Goal: Task Accomplishment & Management: Manage account settings

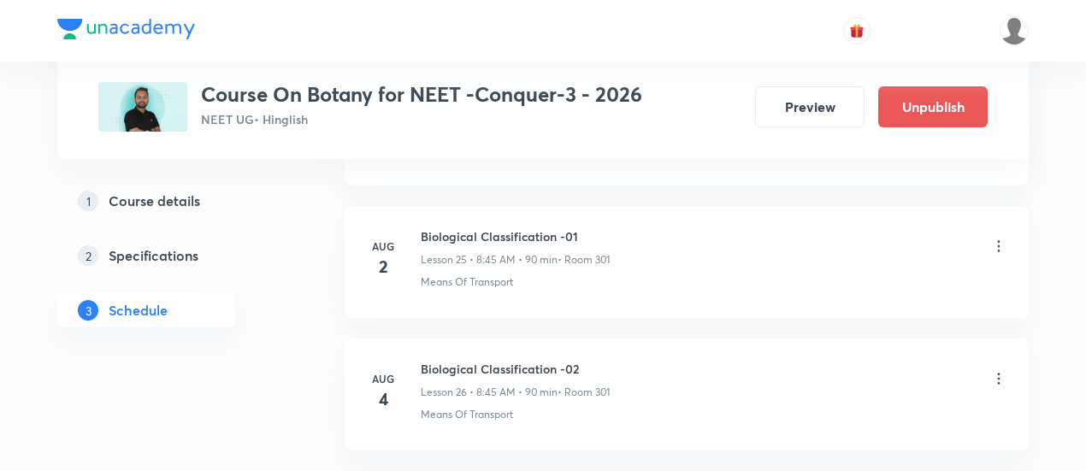
scroll to position [4178, 0]
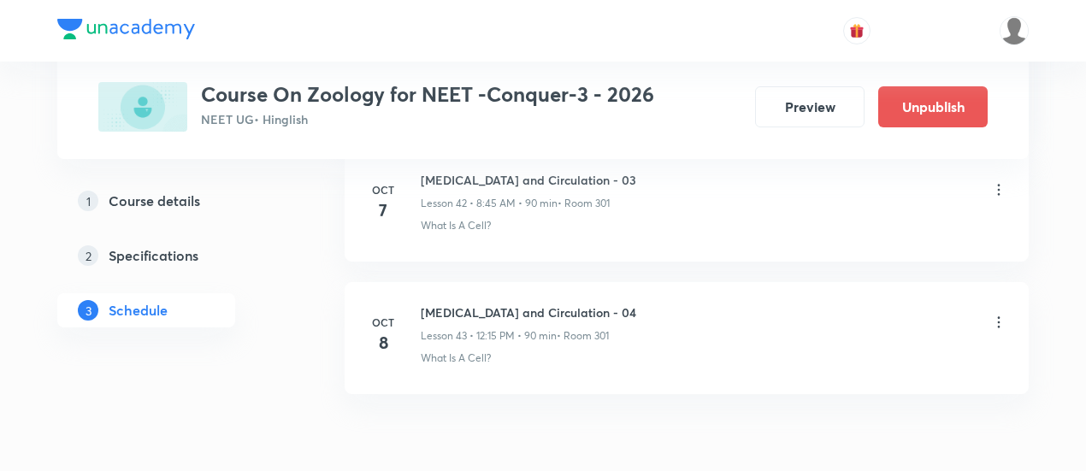
scroll to position [6520, 0]
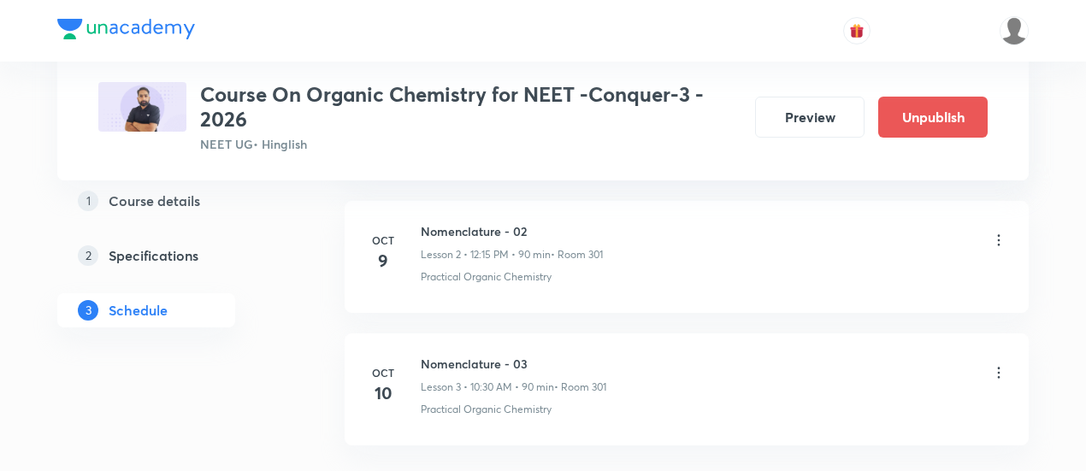
scroll to position [1190, 0]
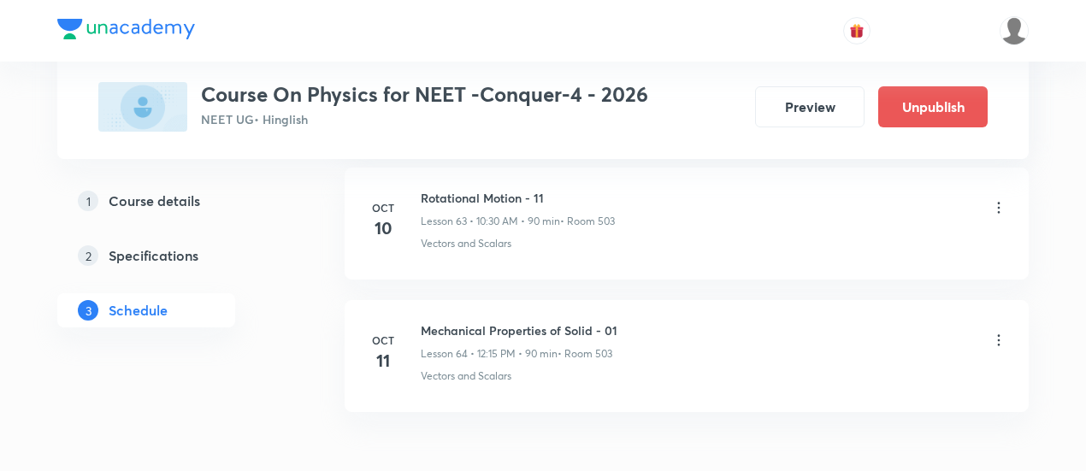
scroll to position [9287, 0]
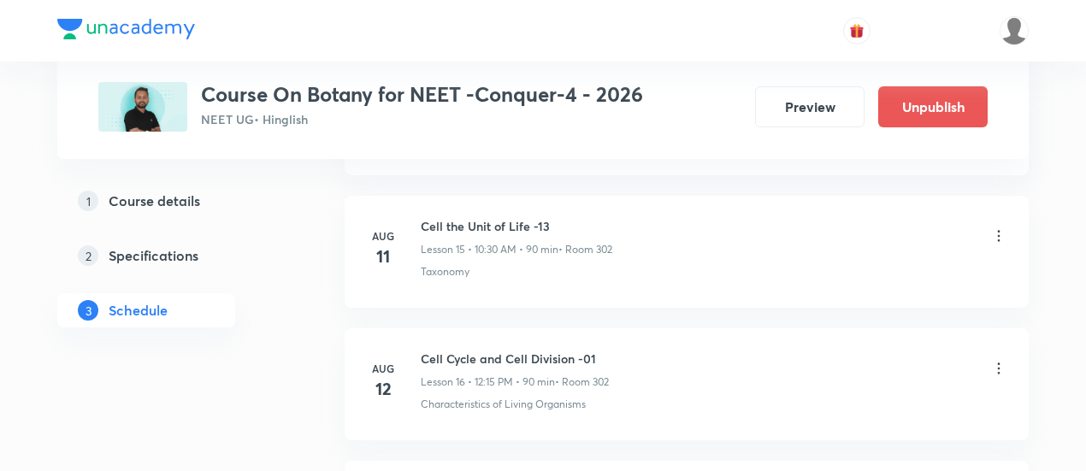
scroll to position [2892, 0]
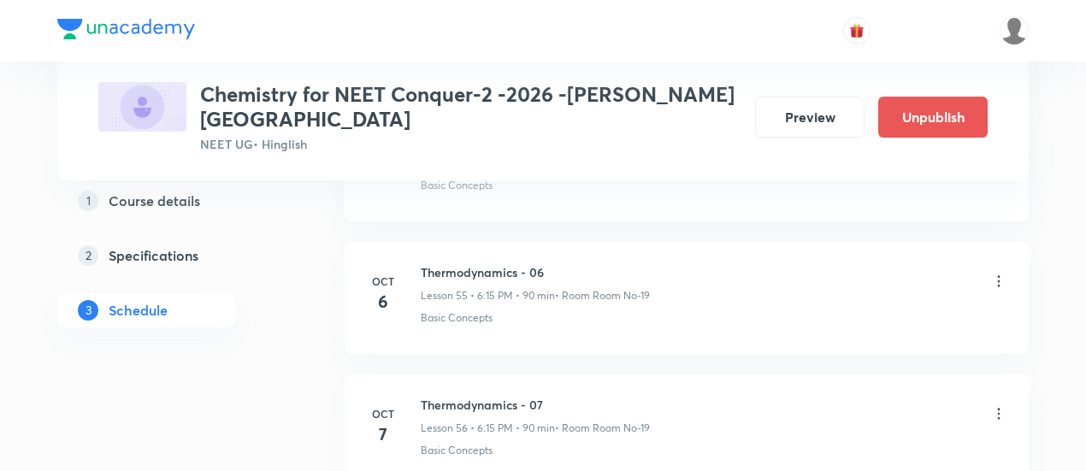
scroll to position [8146, 0]
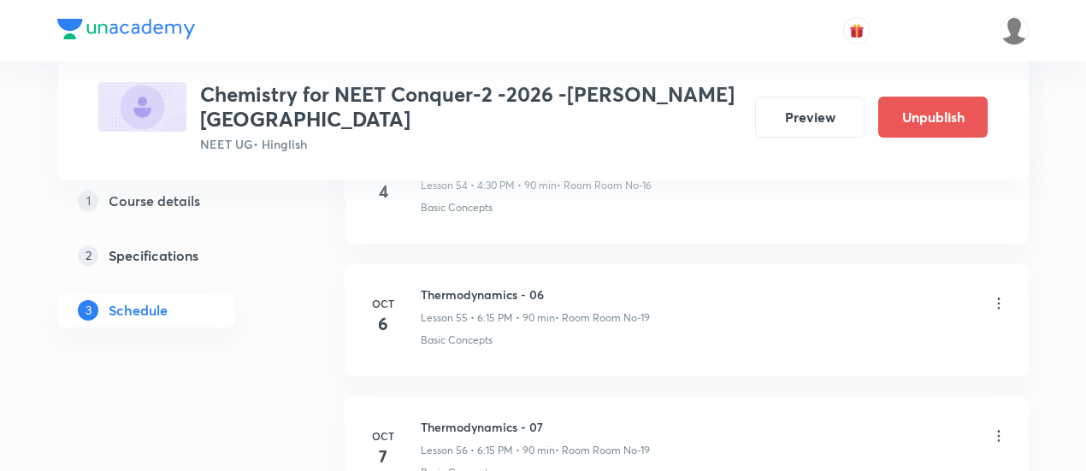
click at [999, 298] on icon at bounding box center [999, 303] width 3 height 11
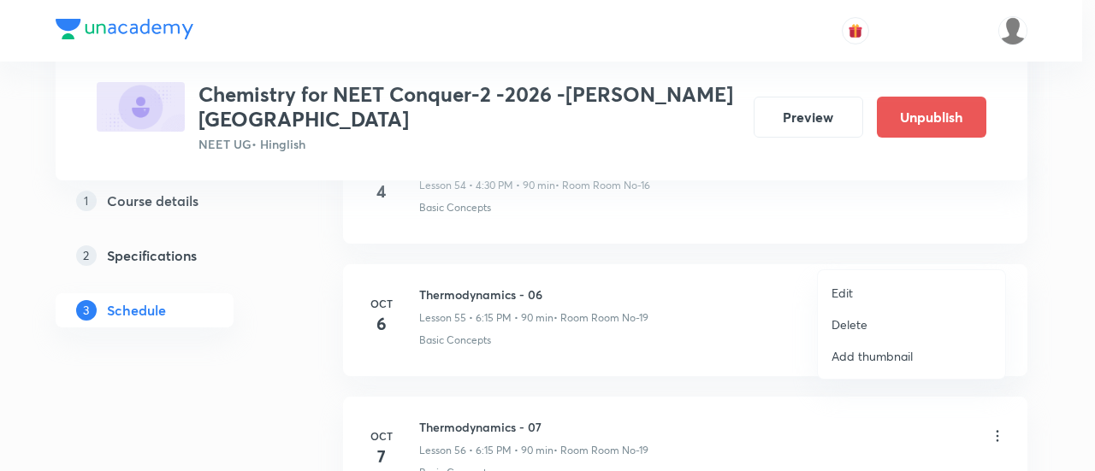
click at [869, 322] on li "Delete" at bounding box center [910, 325] width 187 height 32
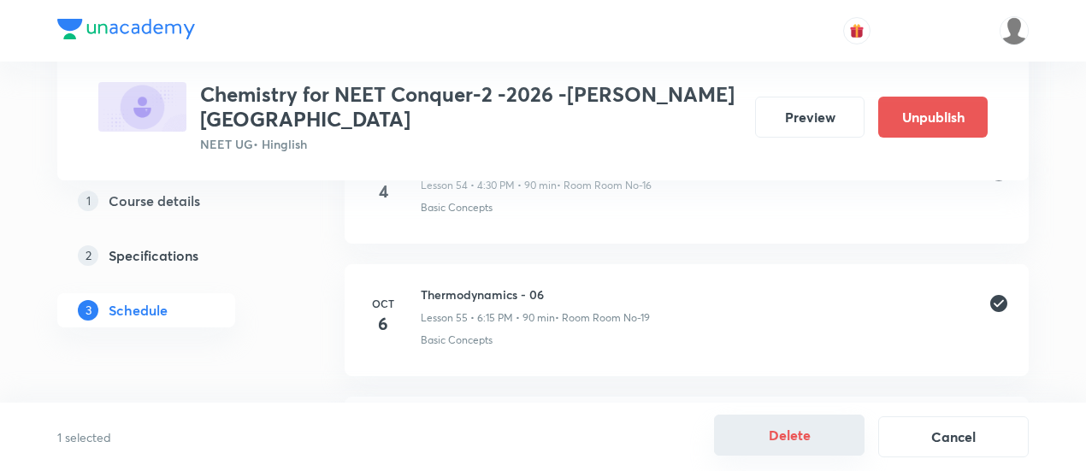
click at [805, 435] on button "Delete" at bounding box center [789, 435] width 150 height 41
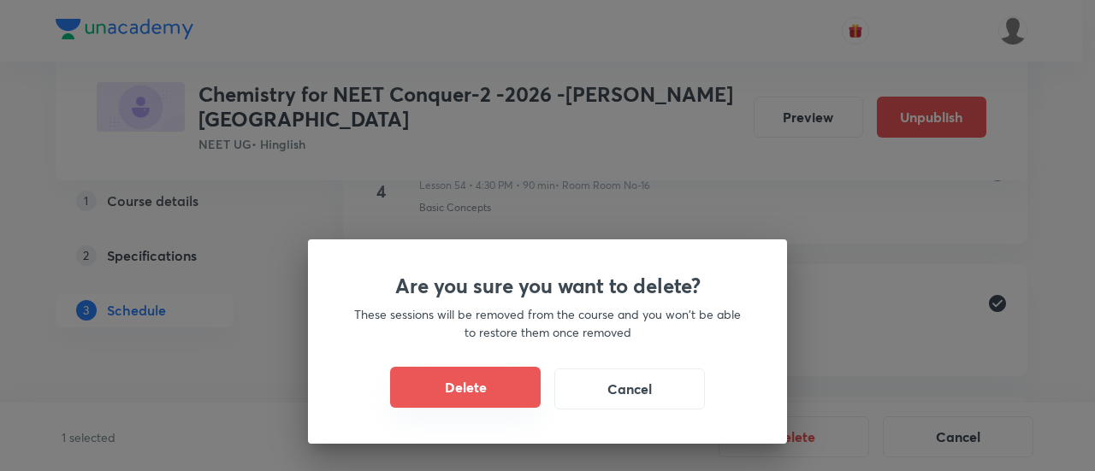
click at [508, 399] on button "Delete" at bounding box center [465, 387] width 150 height 41
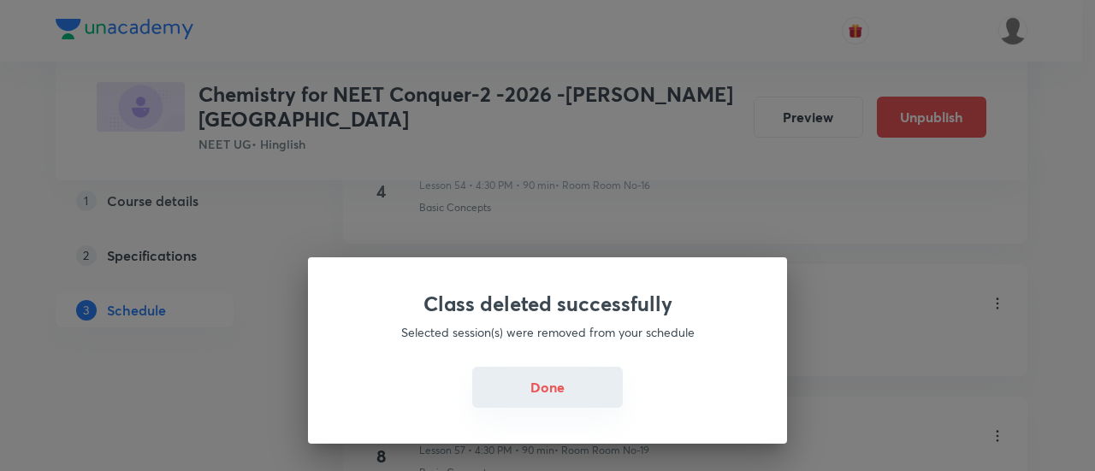
click at [555, 379] on button "Done" at bounding box center [547, 387] width 150 height 41
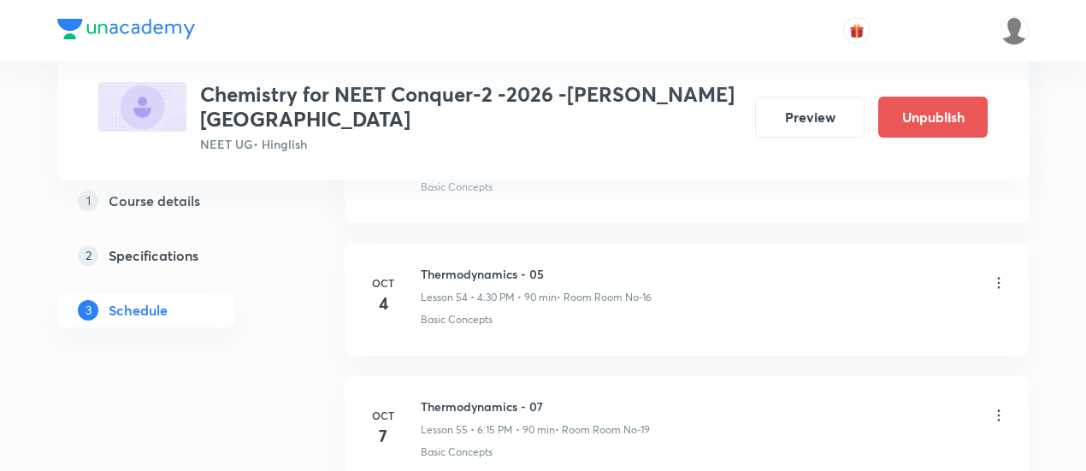
scroll to position [8052, 0]
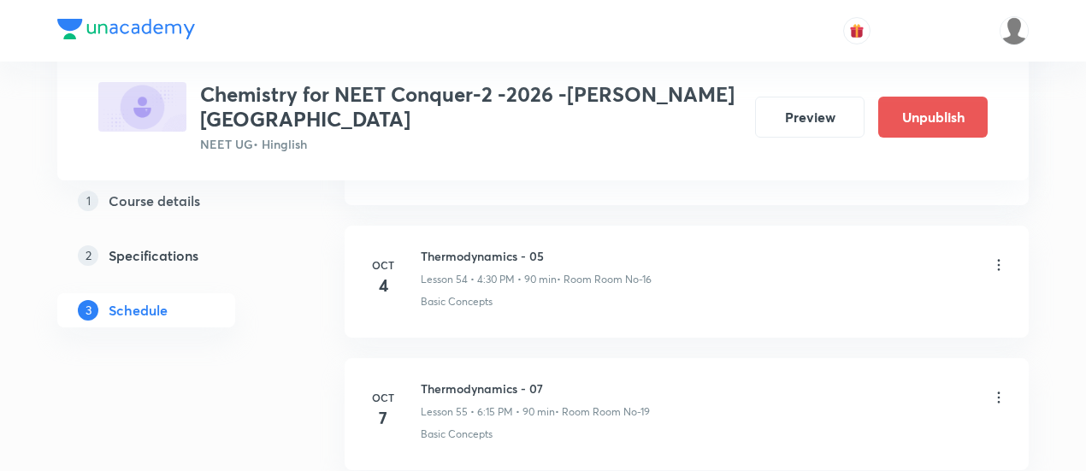
click at [994, 389] on icon at bounding box center [998, 397] width 17 height 17
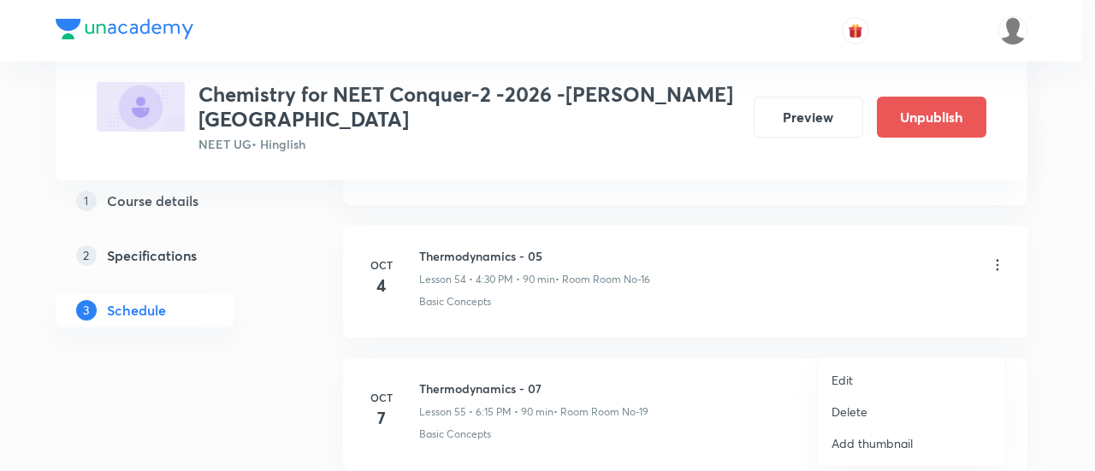
click at [847, 377] on p "Edit" at bounding box center [841, 380] width 21 height 18
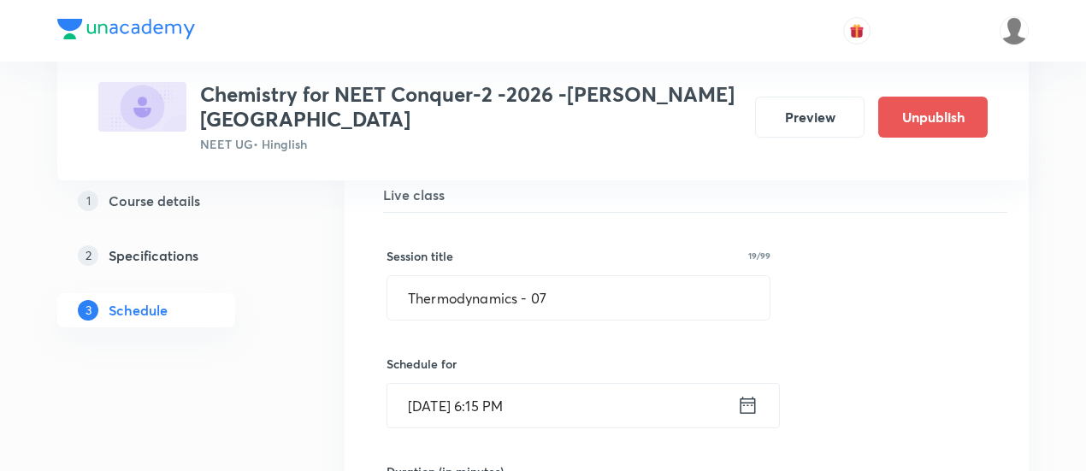
scroll to position [7402, 0]
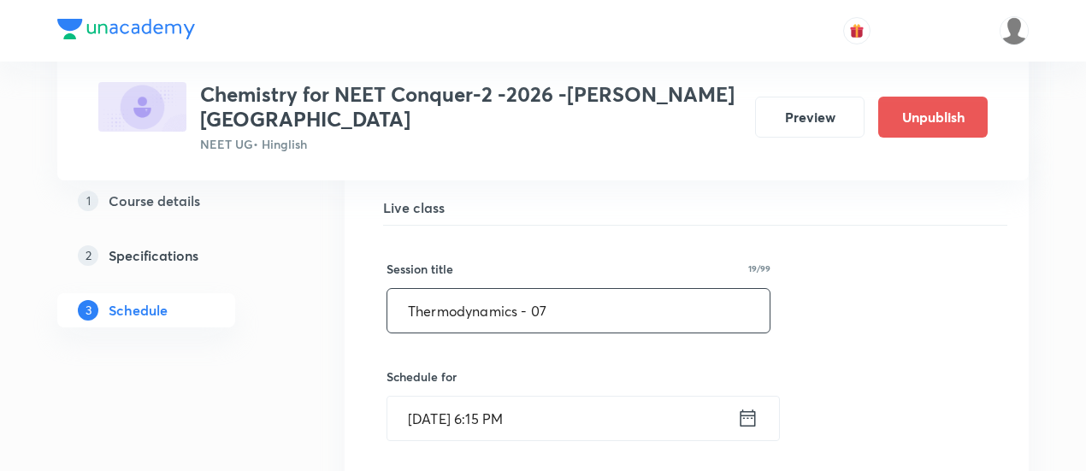
click at [564, 289] on input "Thermodynamics - 07" at bounding box center [578, 311] width 382 height 44
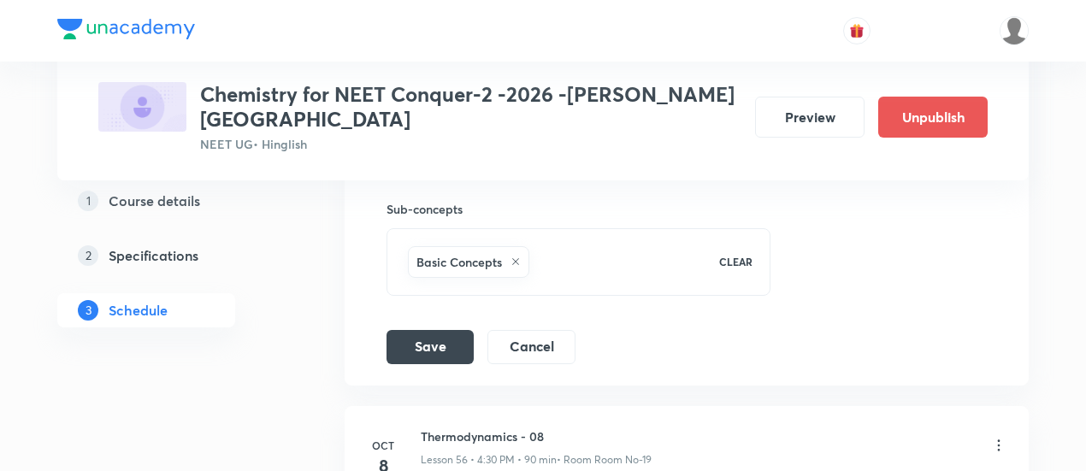
scroll to position [8010, 0]
type input "Thermodynamics - 06"
click at [431, 327] on button "Save" at bounding box center [429, 344] width 87 height 34
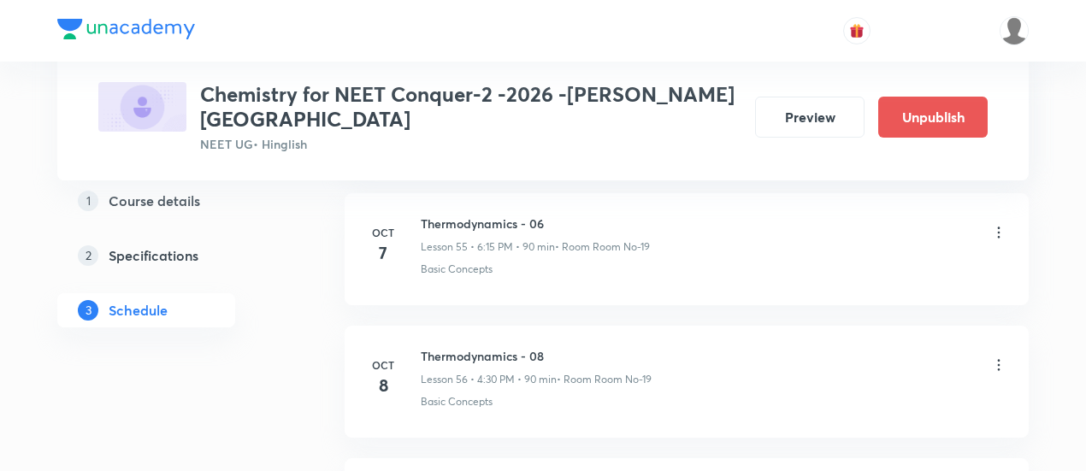
scroll to position [7427, 0]
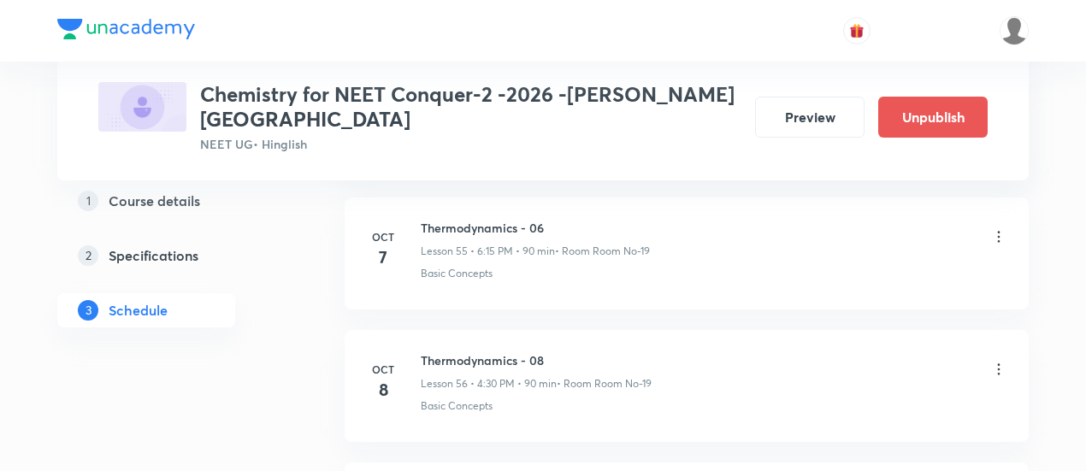
click at [999, 364] on icon at bounding box center [999, 369] width 3 height 11
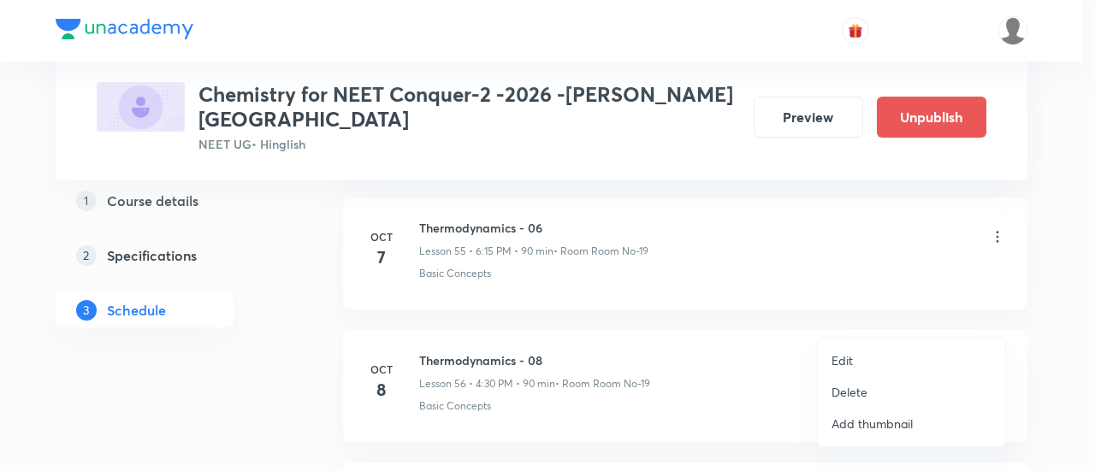
click at [846, 357] on p "Edit" at bounding box center [841, 360] width 21 height 18
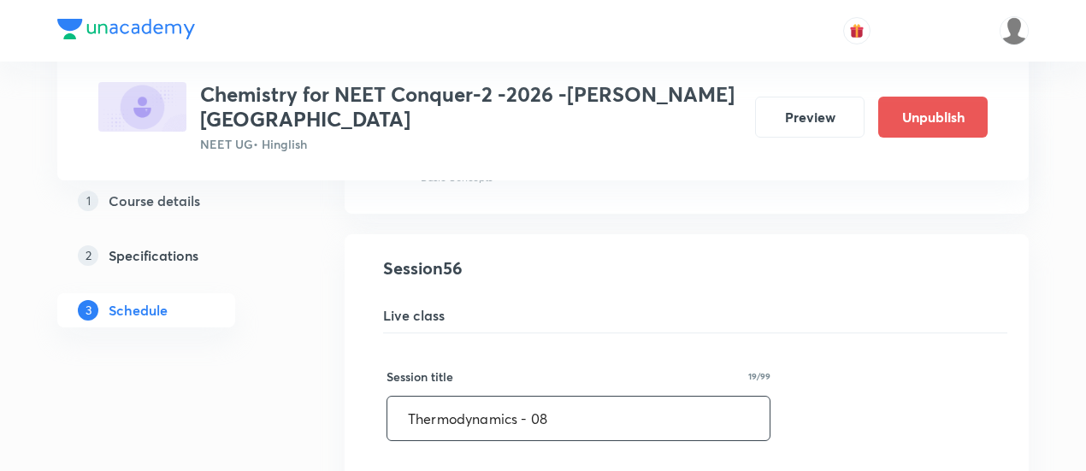
click at [578, 397] on input "Thermodynamics - 08" at bounding box center [578, 419] width 382 height 44
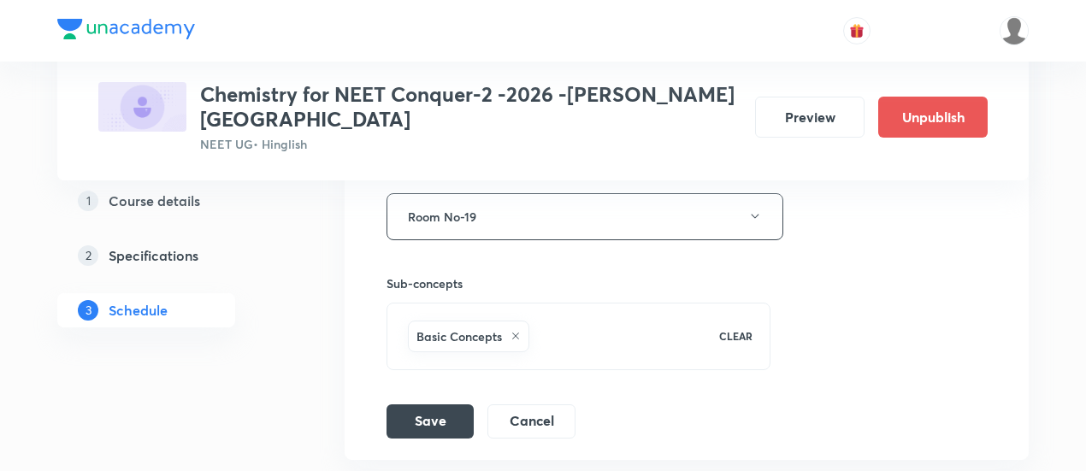
scroll to position [8069, 0]
type input "Thermodynamics - 07"
click at [436, 401] on button "Save" at bounding box center [429, 418] width 87 height 34
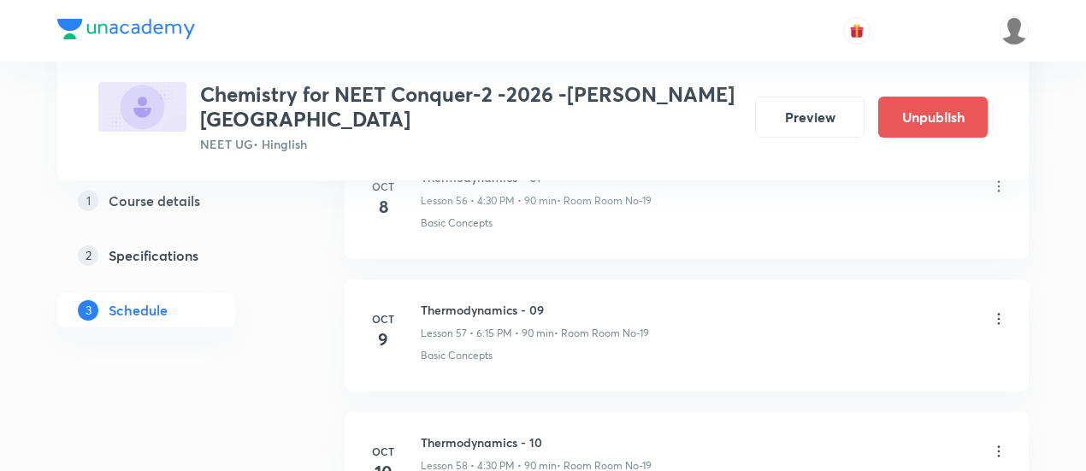
scroll to position [7615, 0]
click at [1002, 305] on icon at bounding box center [998, 313] width 17 height 17
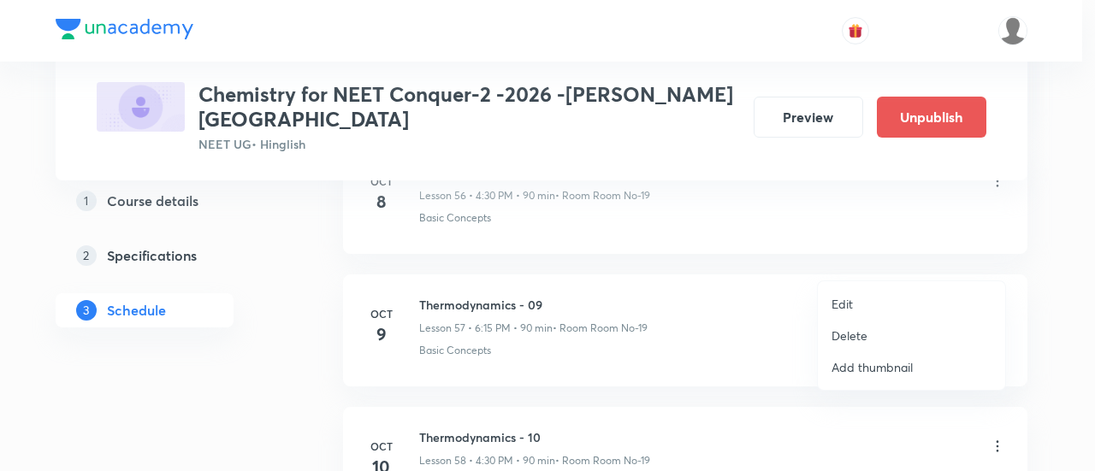
click at [845, 301] on p "Edit" at bounding box center [841, 304] width 21 height 18
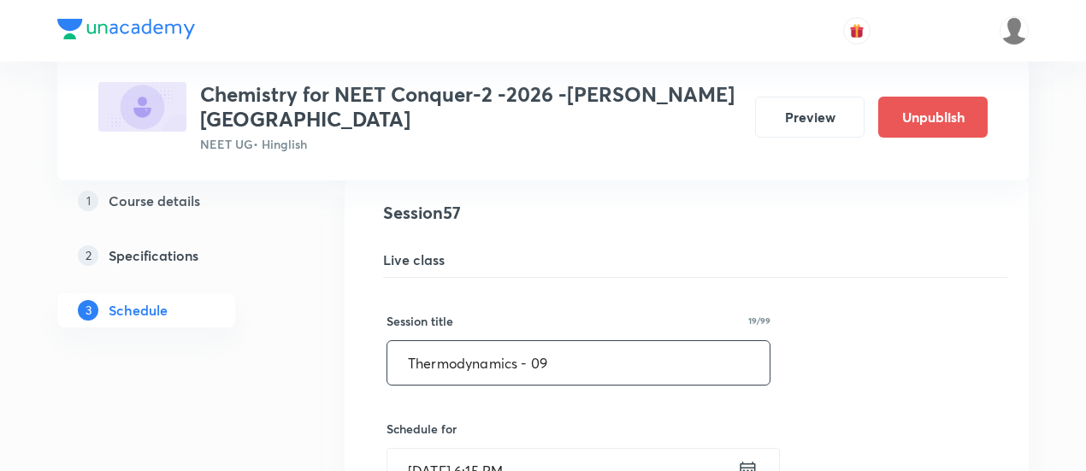
click at [587, 341] on input "Thermodynamics - 09" at bounding box center [578, 363] width 382 height 44
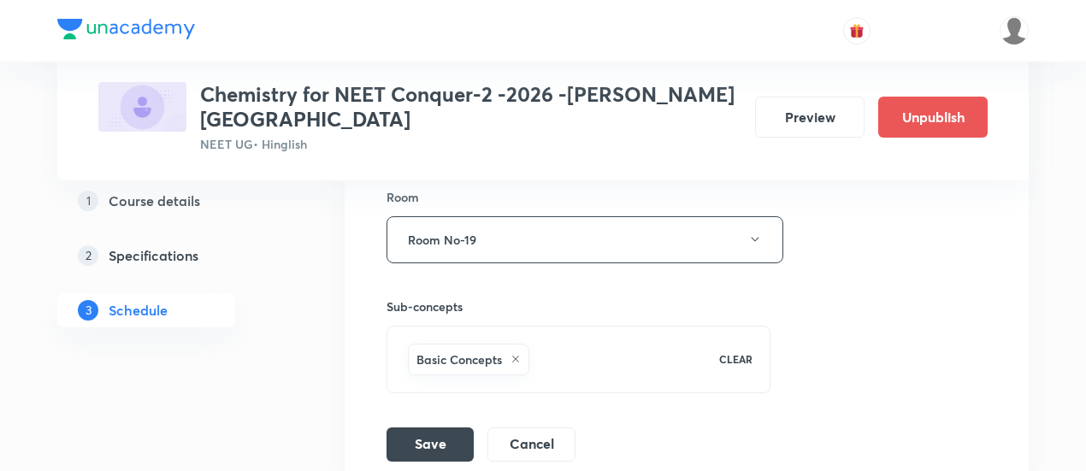
scroll to position [8177, 0]
type input "Thermodynamics - 08"
click at [424, 425] on button "Save" at bounding box center [429, 442] width 87 height 34
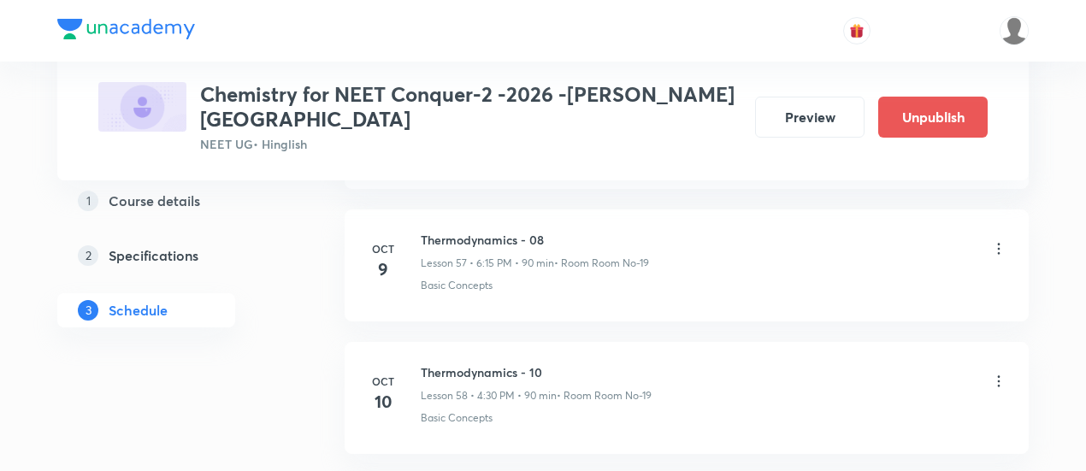
scroll to position [7681, 0]
click at [997, 372] on icon at bounding box center [998, 380] width 17 height 17
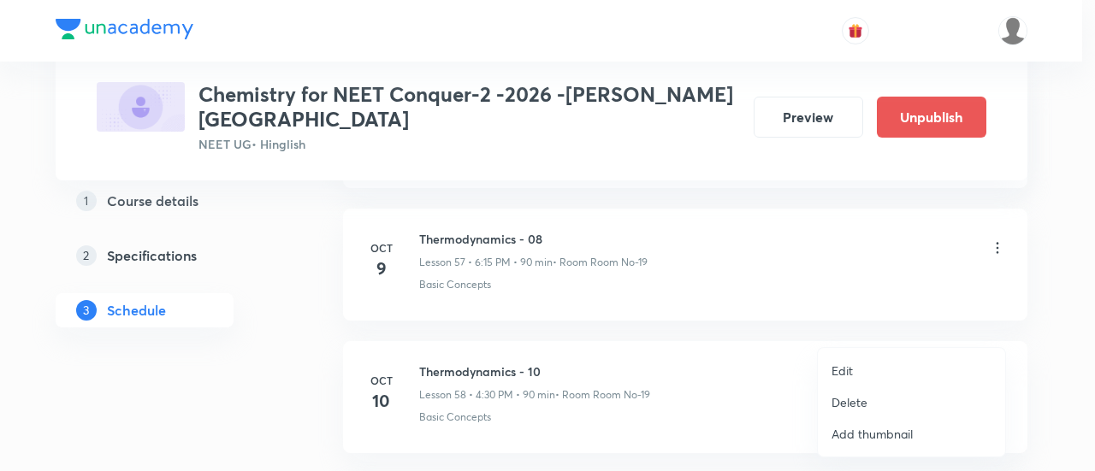
click at [842, 368] on p "Edit" at bounding box center [841, 371] width 21 height 18
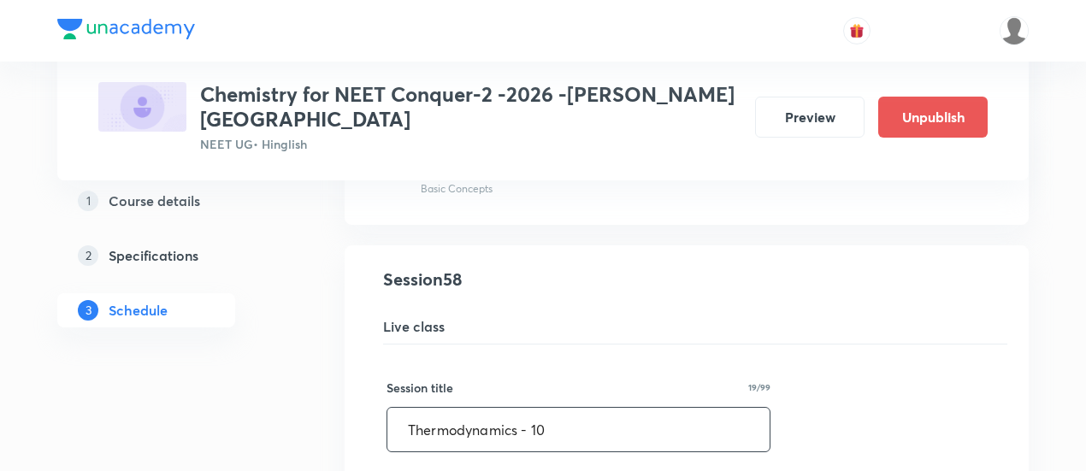
click at [559, 408] on input "Thermodynamics - 10" at bounding box center [578, 430] width 382 height 44
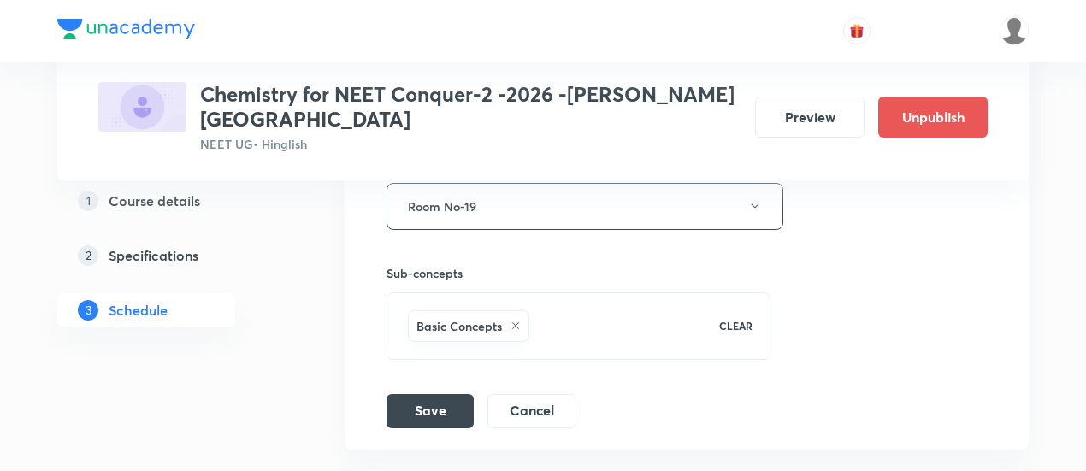
scroll to position [8363, 0]
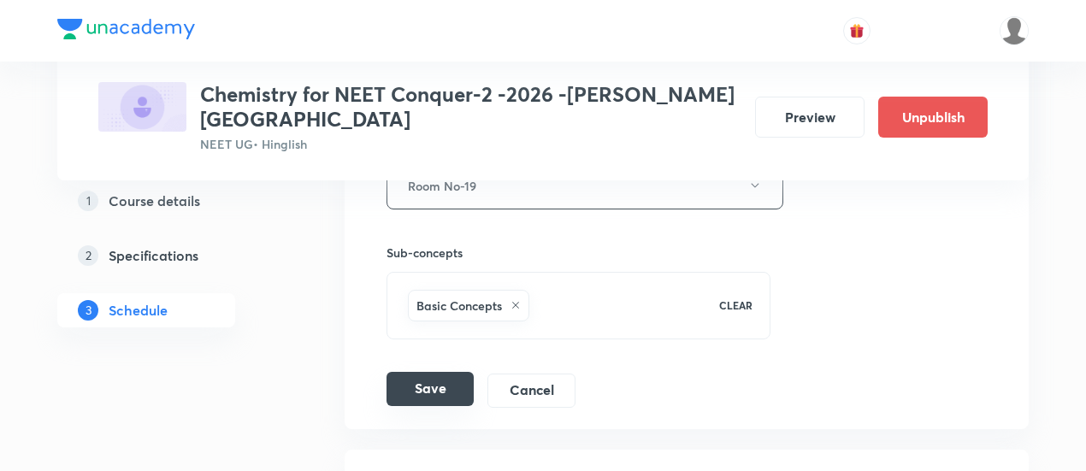
type input "Thermodynamics - 09"
click at [414, 372] on button "Save" at bounding box center [429, 389] width 87 height 34
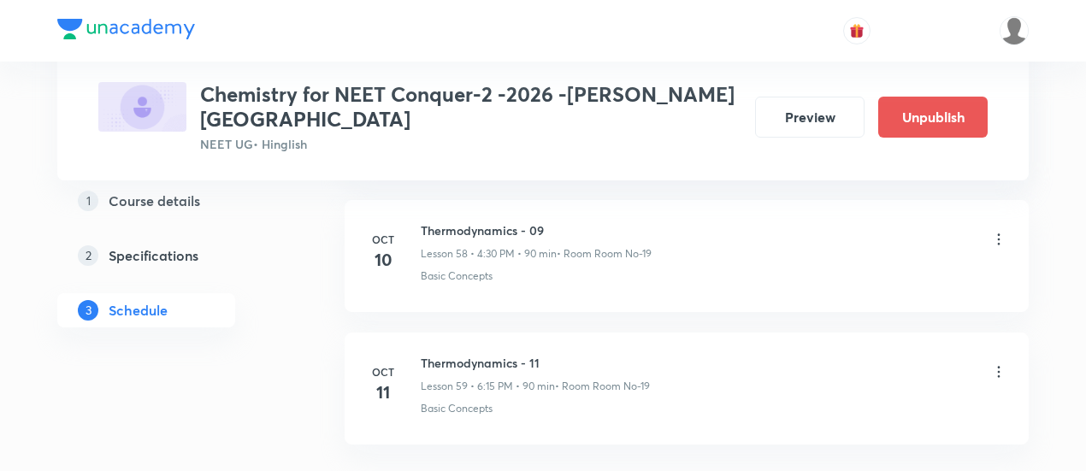
scroll to position [7824, 0]
click at [1003, 362] on icon at bounding box center [998, 370] width 17 height 17
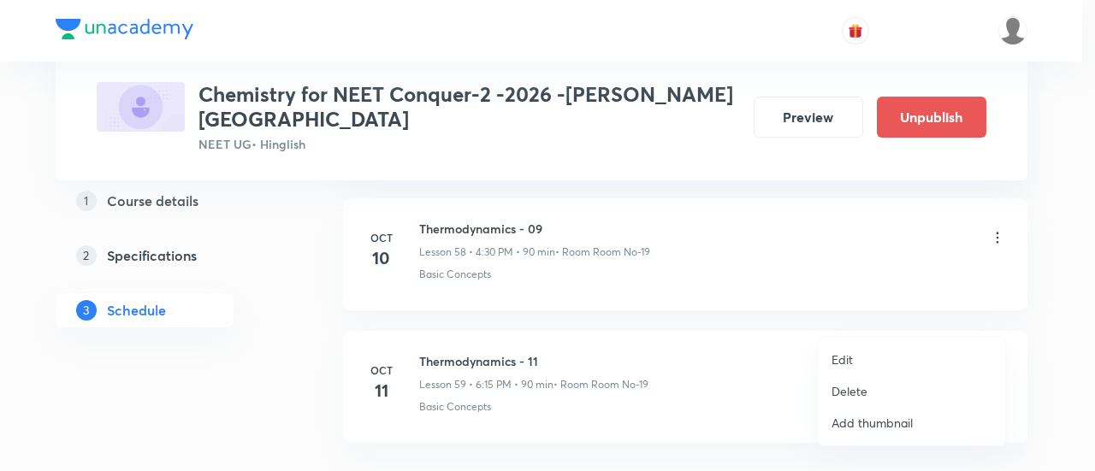
click at [853, 359] on li "Edit" at bounding box center [910, 360] width 187 height 32
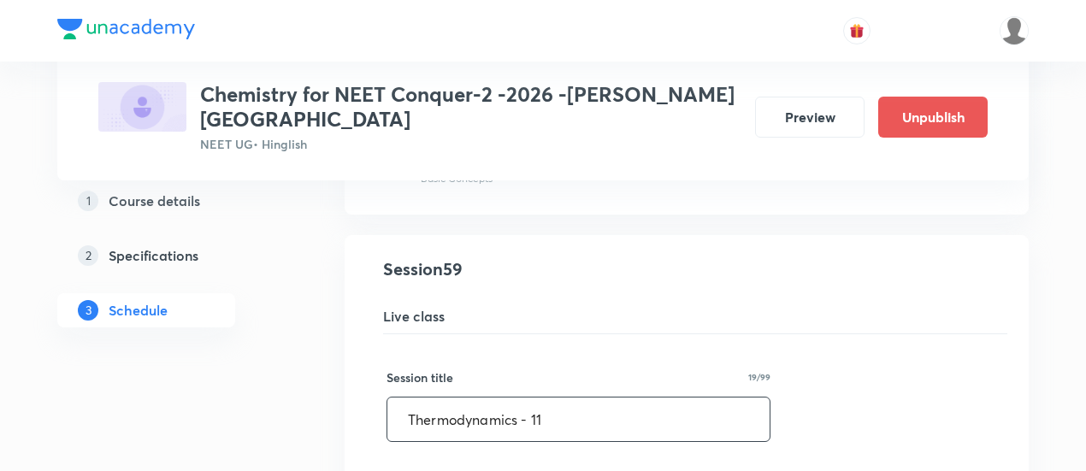
click at [568, 398] on input "Thermodynamics - 11" at bounding box center [578, 420] width 382 height 44
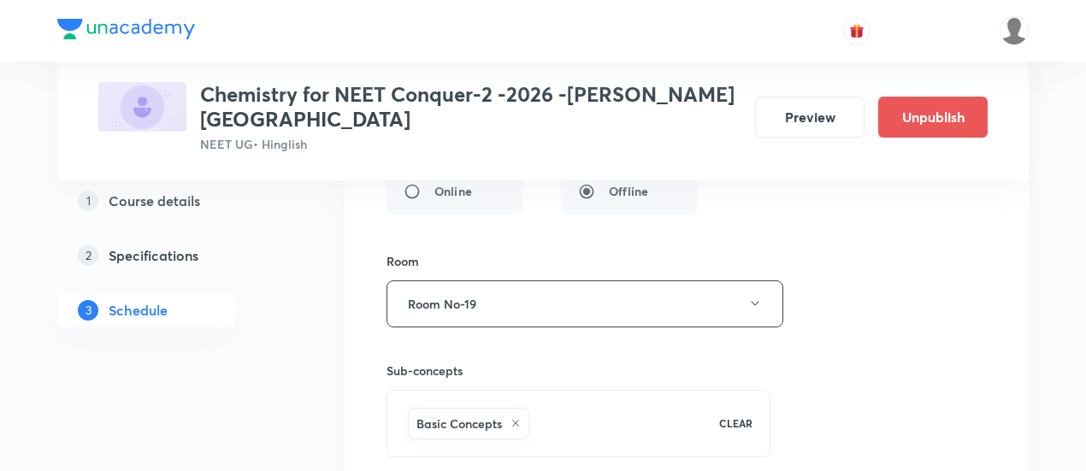
scroll to position [8553, 0]
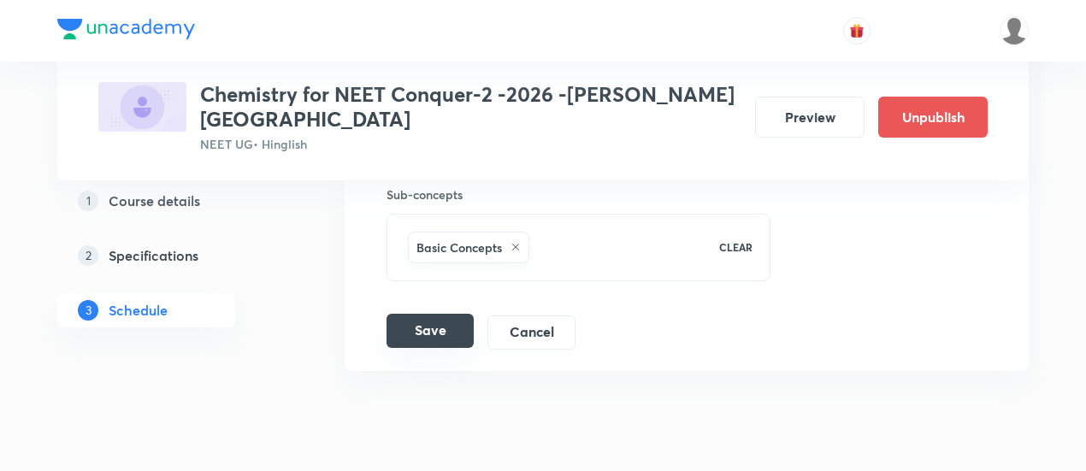
type input "Thermodynamics - 10"
click at [441, 314] on button "Save" at bounding box center [429, 331] width 87 height 34
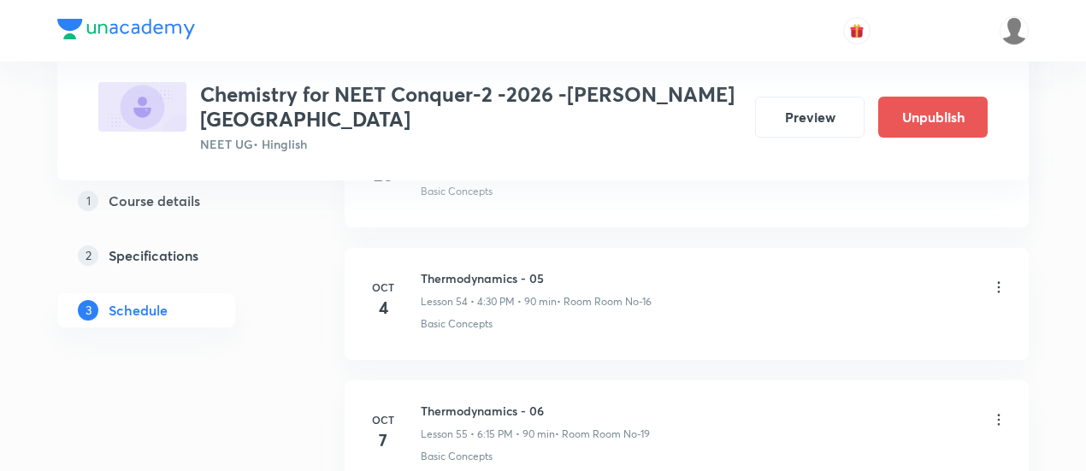
scroll to position [7245, 0]
drag, startPoint x: 421, startPoint y: 353, endPoint x: 551, endPoint y: 353, distance: 130.0
click at [551, 401] on h6 "Thermodynamics - 06" at bounding box center [535, 410] width 229 height 18
copy h6 "Thermodynamics - 06"
click at [553, 401] on h6 "Thermodynamics - 06" at bounding box center [535, 410] width 229 height 18
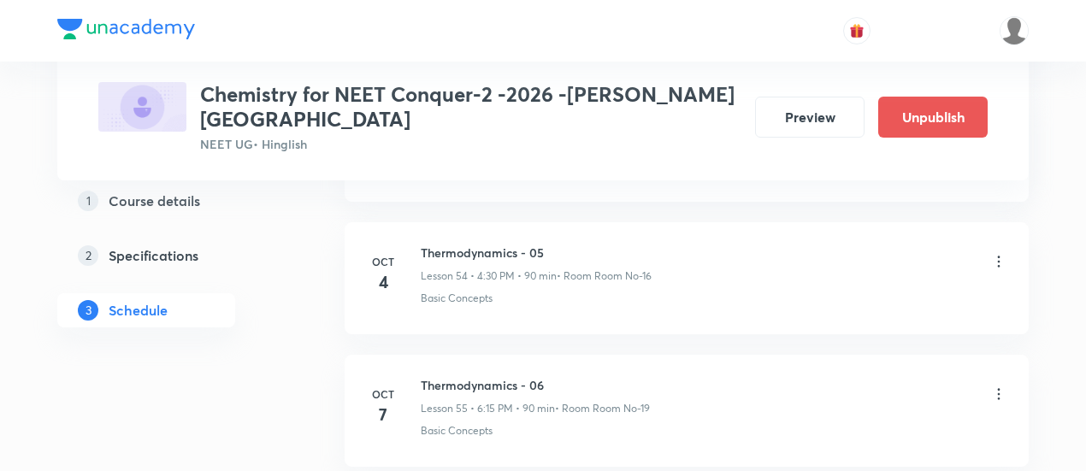
scroll to position [7265, 0]
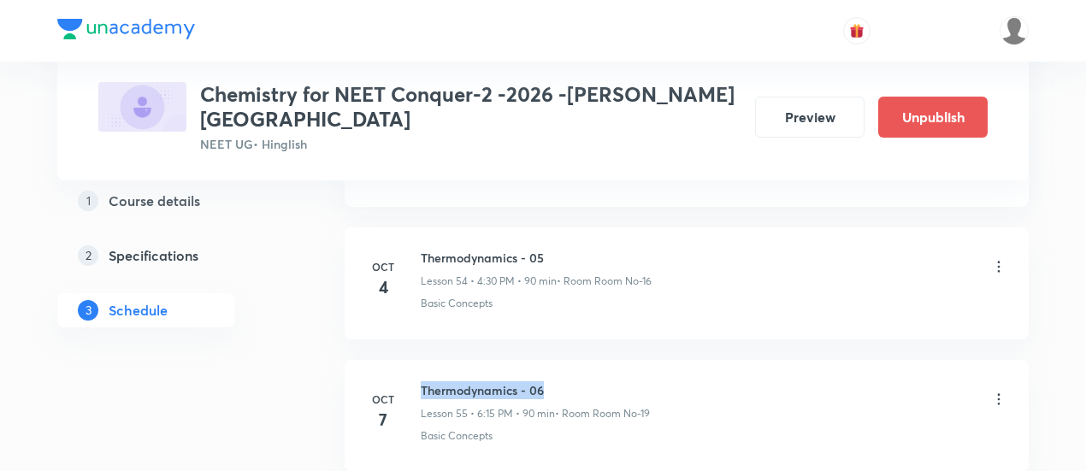
drag, startPoint x: 422, startPoint y: 335, endPoint x: 558, endPoint y: 324, distance: 135.6
click at [558, 360] on li "Oct 7 Thermodynamics - 06 Lesson 55 • 6:15 PM • 90 min • Room Room No-19 Basic …" at bounding box center [687, 416] width 684 height 112
copy h6 "Thermodynamics - 06"
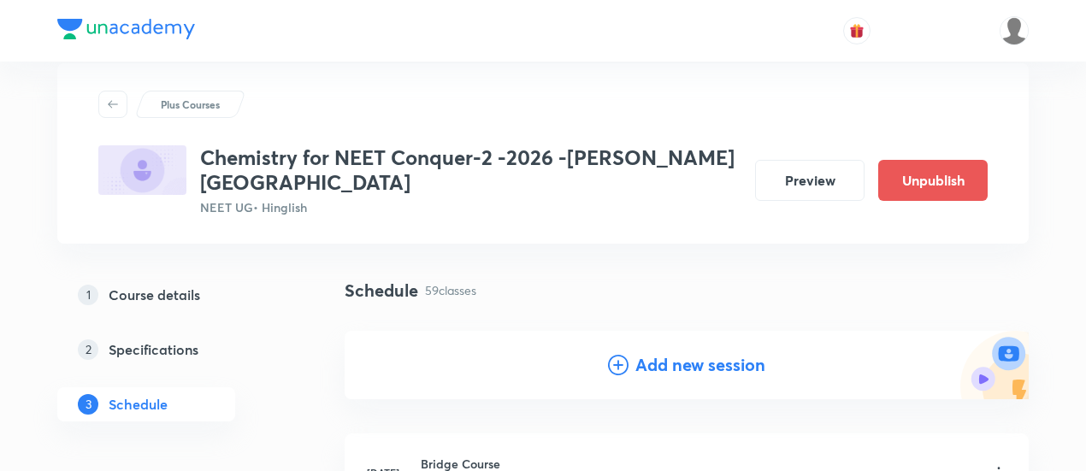
scroll to position [77, 0]
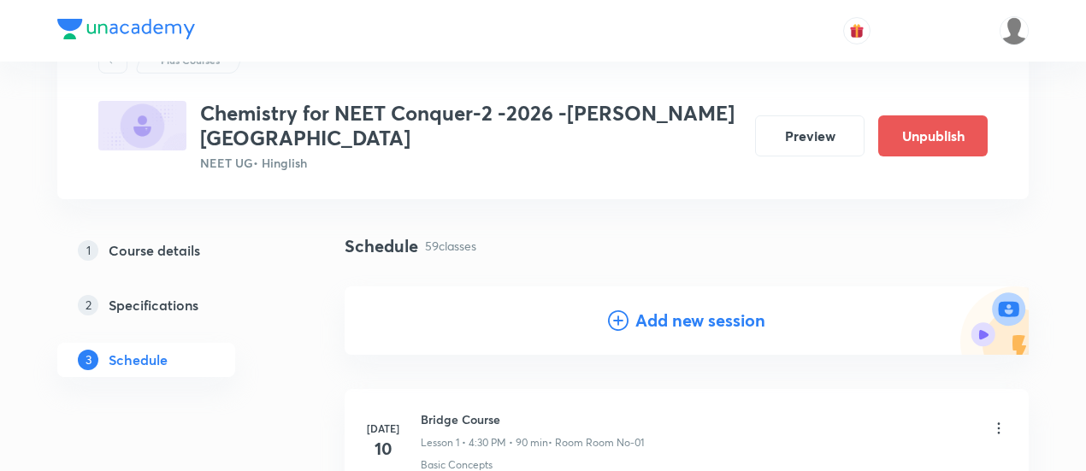
click at [677, 308] on h4 "Add new session" at bounding box center [700, 321] width 130 height 26
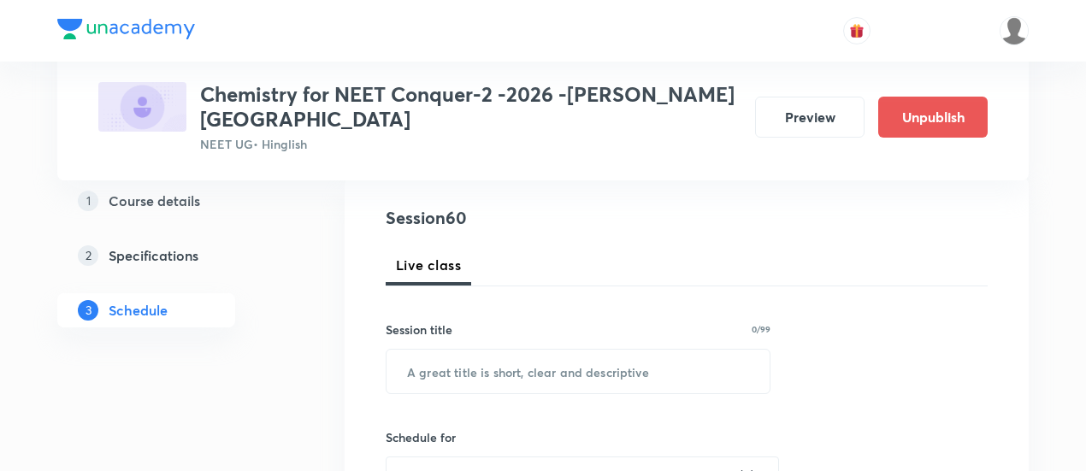
scroll to position [188, 0]
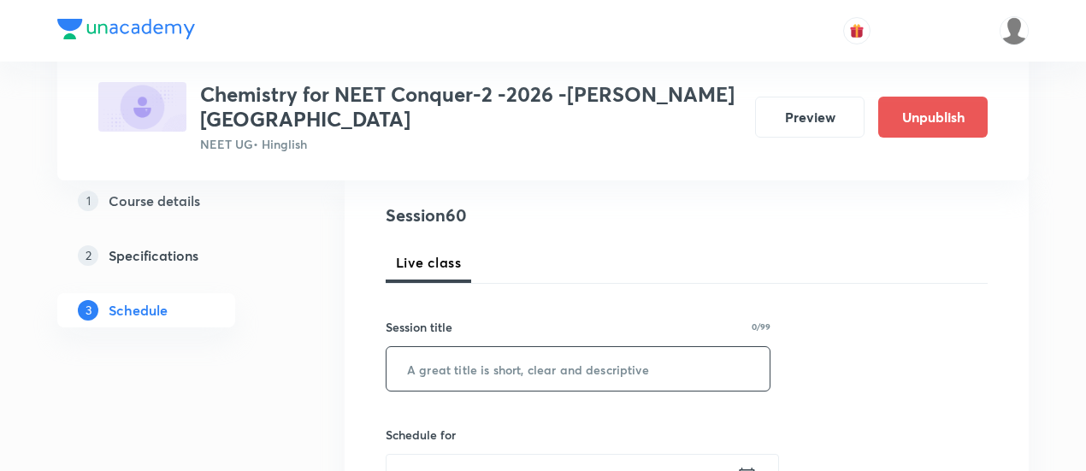
click at [590, 347] on input "text" at bounding box center [577, 369] width 383 height 44
paste input "Thermodynamics - 06"
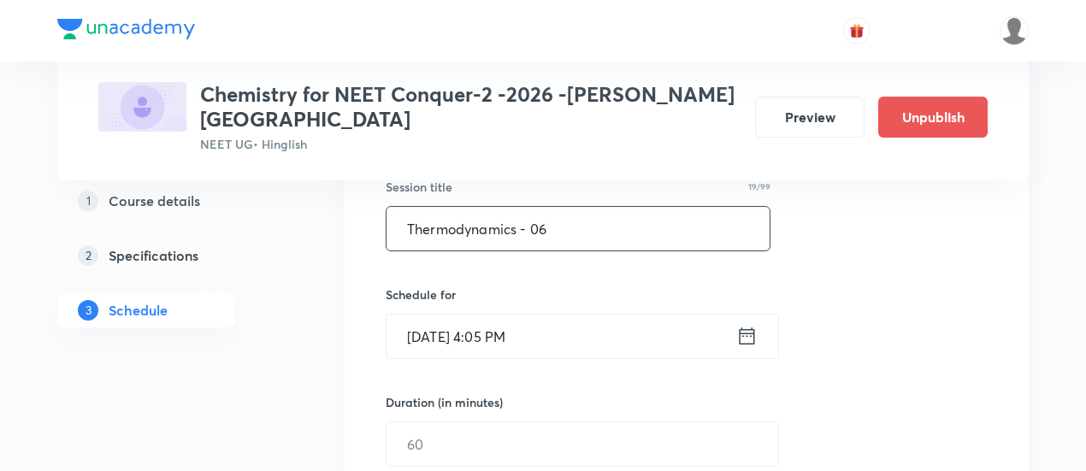
scroll to position [339, 0]
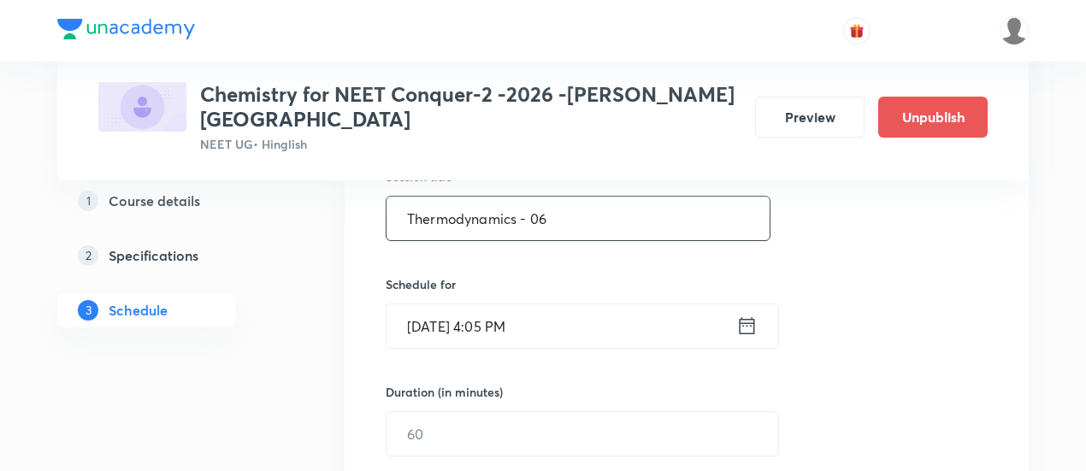
type input "Thermodynamics - 06"
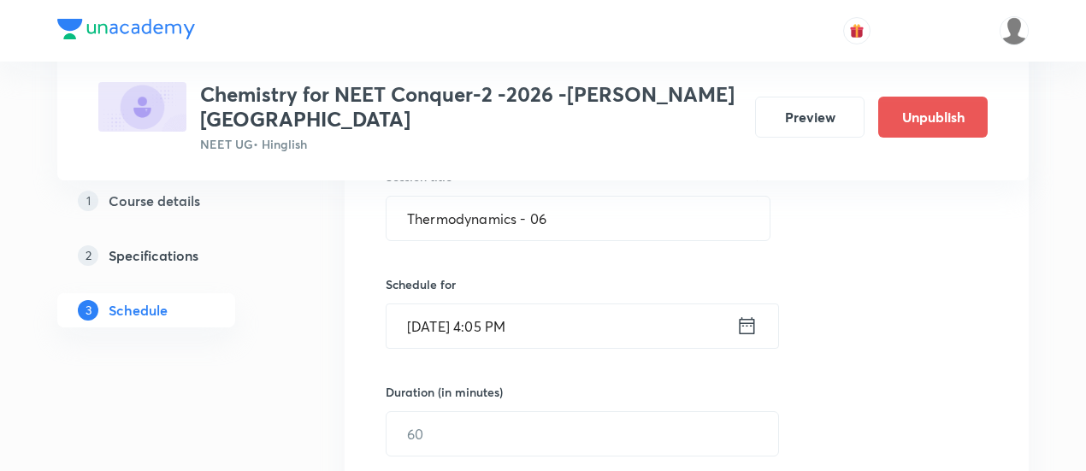
click at [750, 317] on icon at bounding box center [747, 325] width 15 height 17
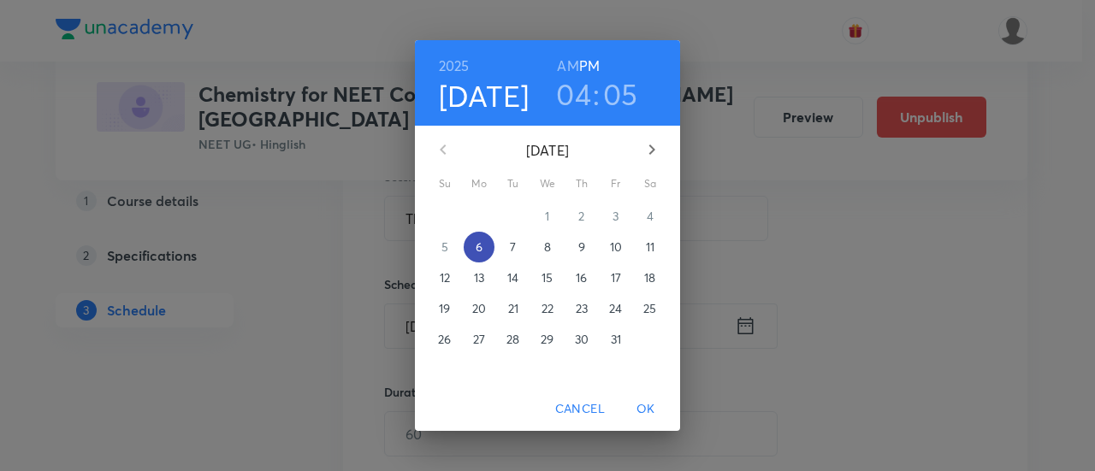
click at [481, 247] on p "6" at bounding box center [478, 247] width 7 height 17
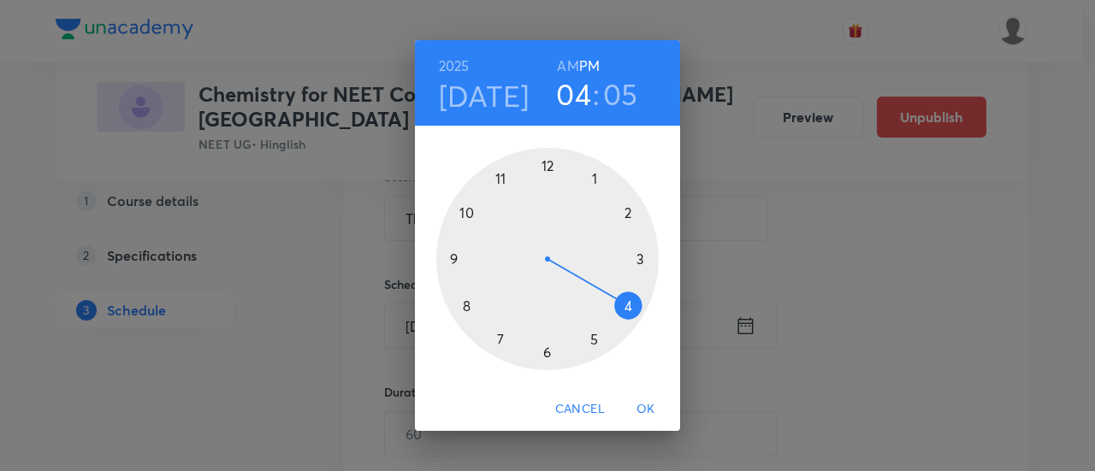
click at [546, 351] on div at bounding box center [547, 259] width 222 height 222
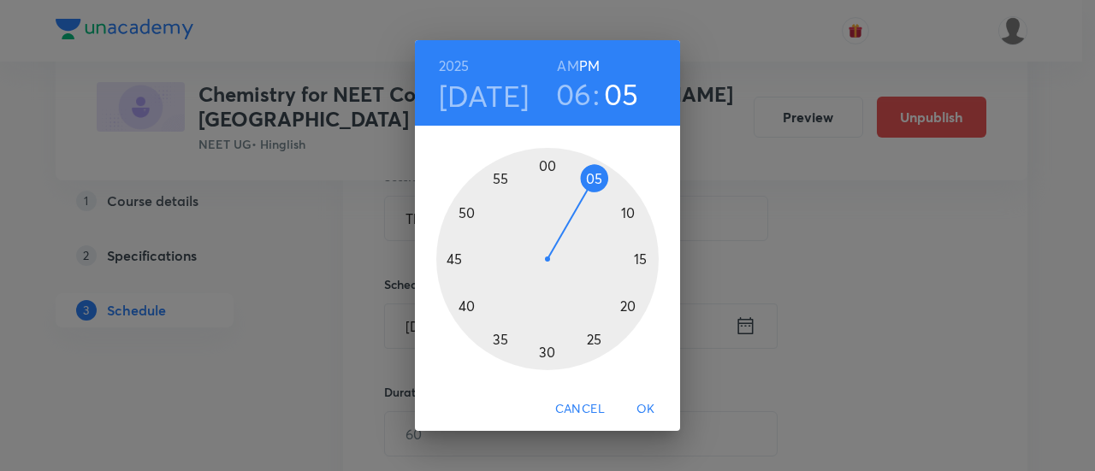
click at [642, 261] on div at bounding box center [547, 259] width 222 height 222
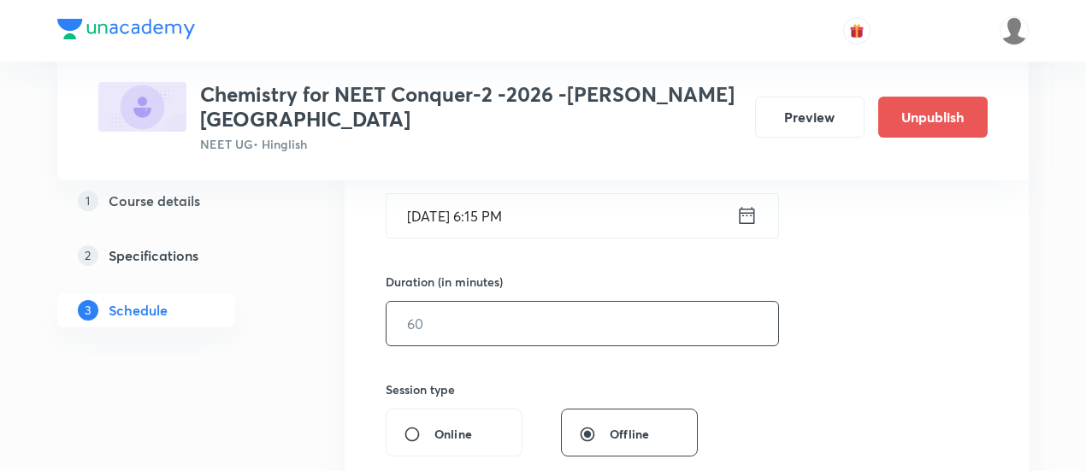
scroll to position [456, 0]
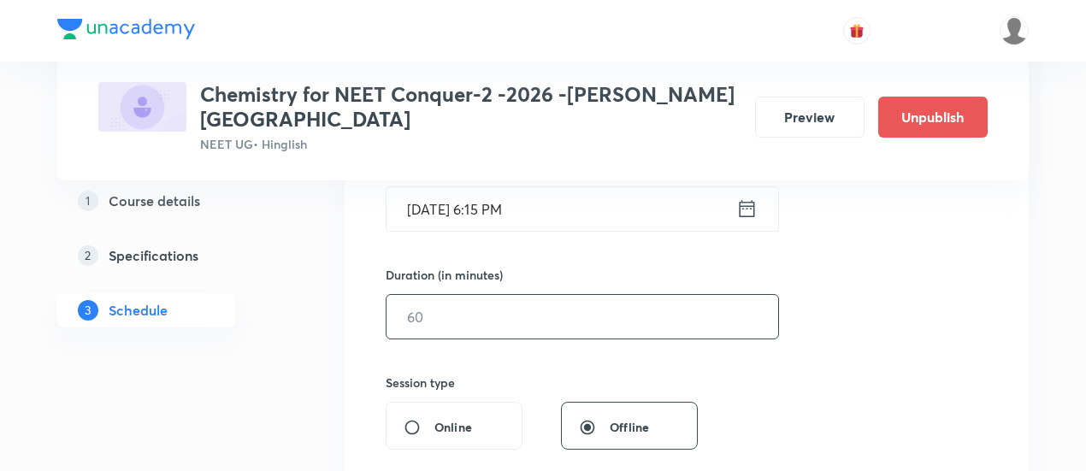
click at [679, 295] on input "text" at bounding box center [582, 317] width 392 height 44
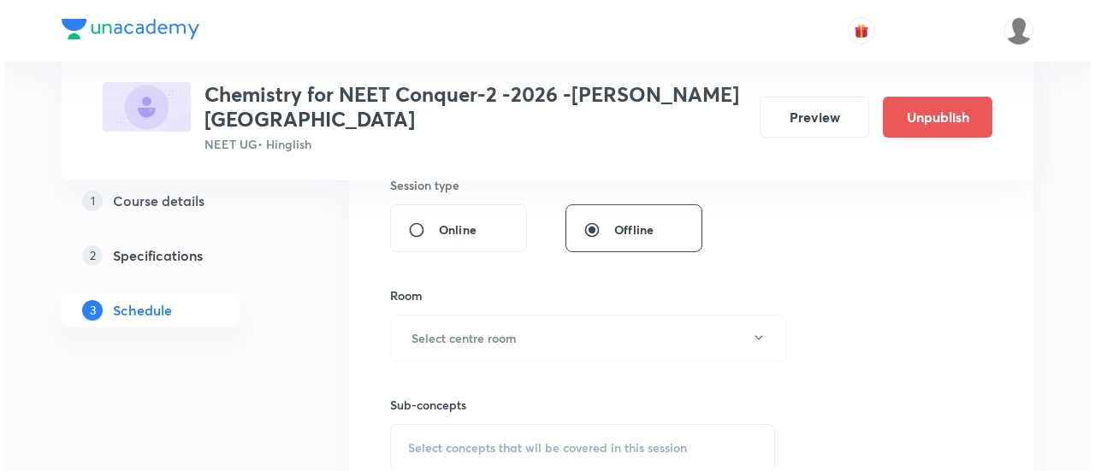
scroll to position [655, 0]
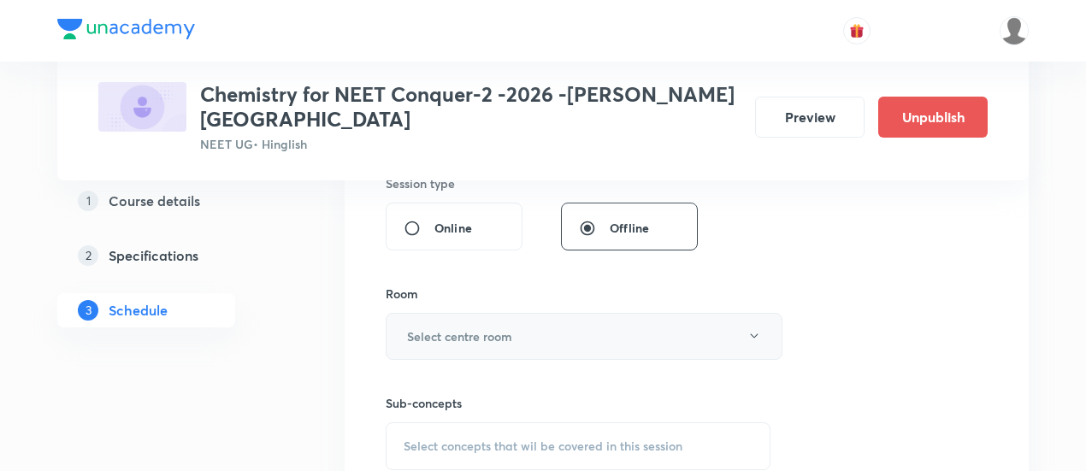
type input "90"
click at [554, 313] on button "Select centre room" at bounding box center [584, 336] width 397 height 47
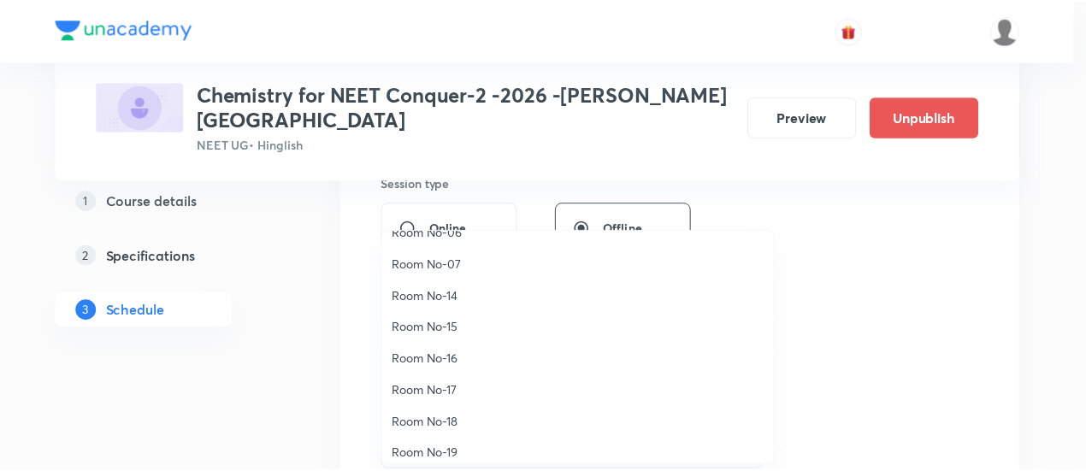
scroll to position [190, 0]
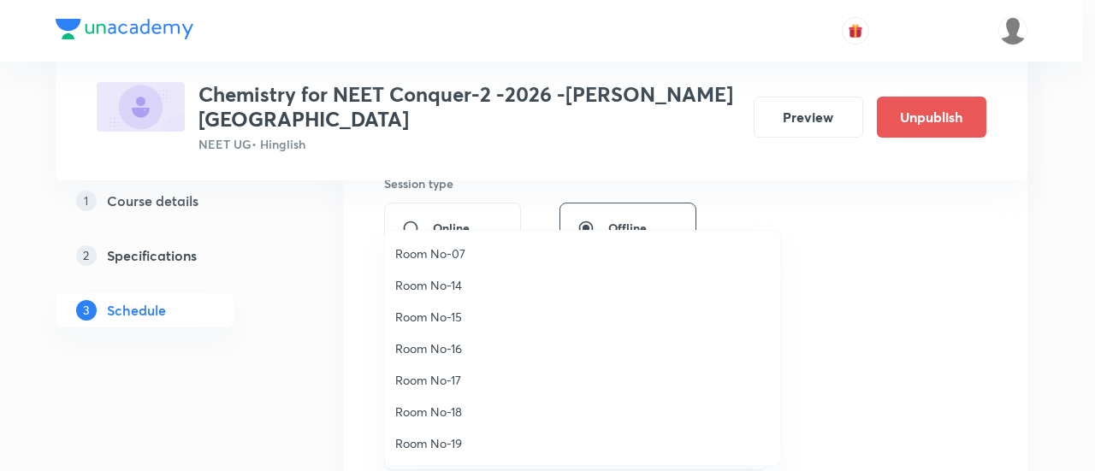
click at [457, 441] on span "Room No-19" at bounding box center [582, 443] width 375 height 18
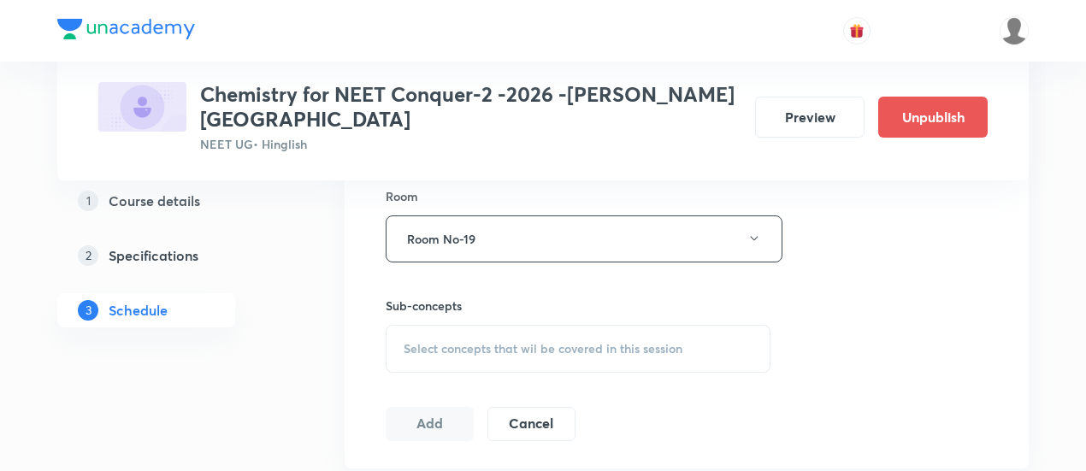
scroll to position [772, 0]
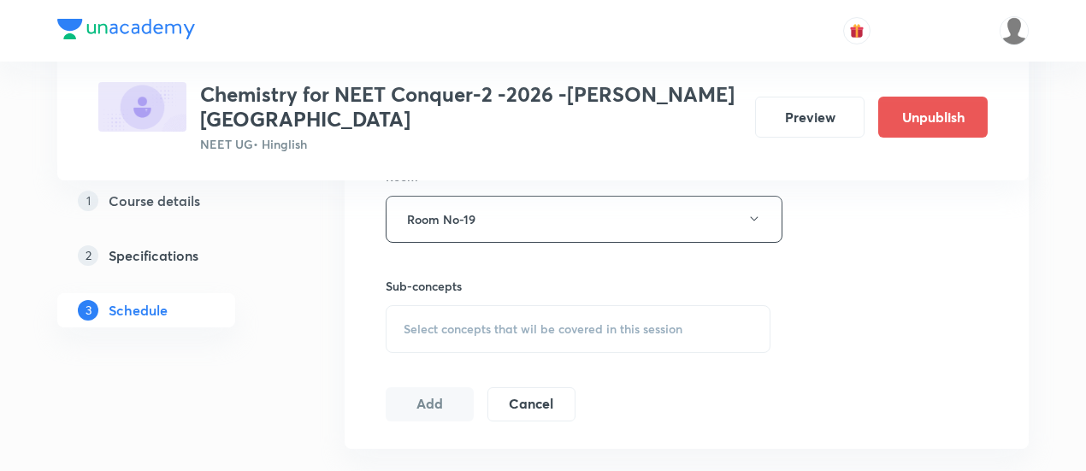
click at [667, 322] on span "Select concepts that wil be covered in this session" at bounding box center [543, 329] width 279 height 14
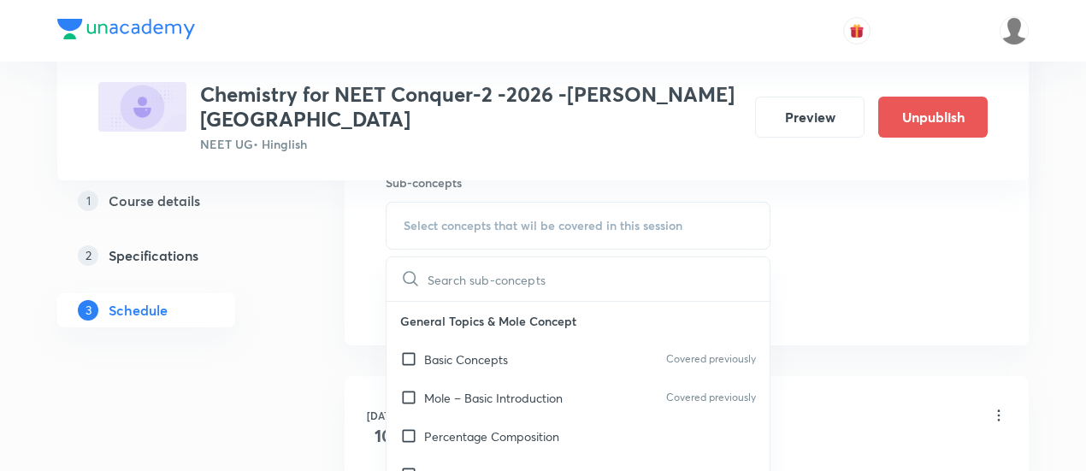
scroll to position [877, 0]
click at [521, 339] on div "Basic Concepts Covered previously" at bounding box center [577, 358] width 383 height 38
checkbox input "true"
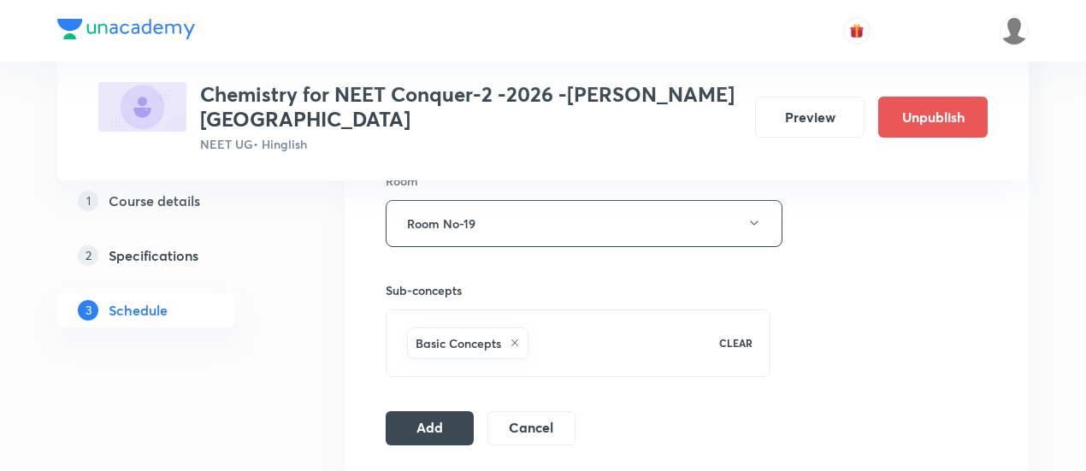
scroll to position [794, 0]
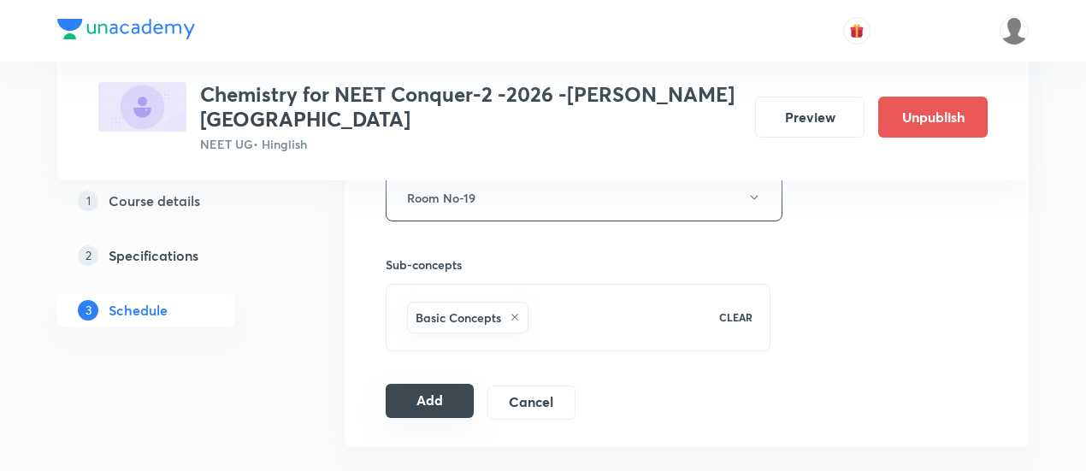
click at [436, 384] on button "Add" at bounding box center [430, 401] width 88 height 34
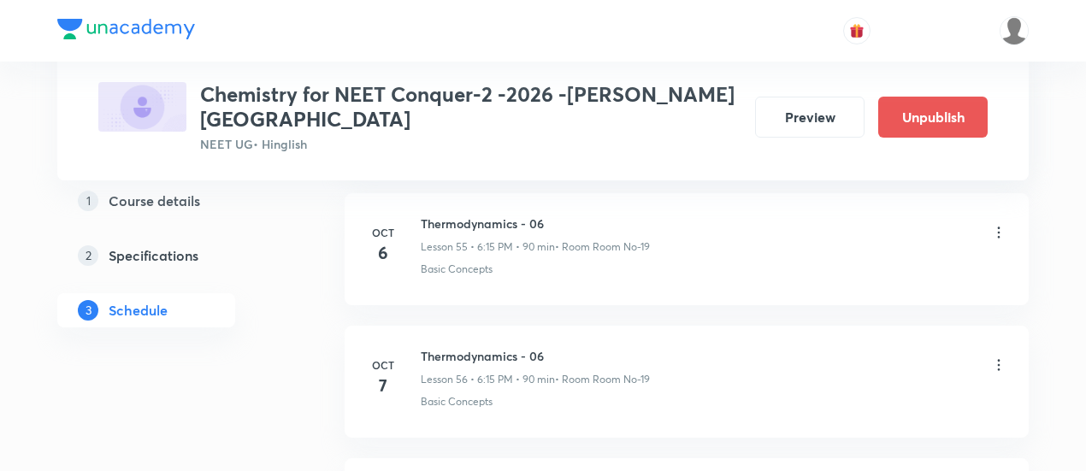
scroll to position [8234, 0]
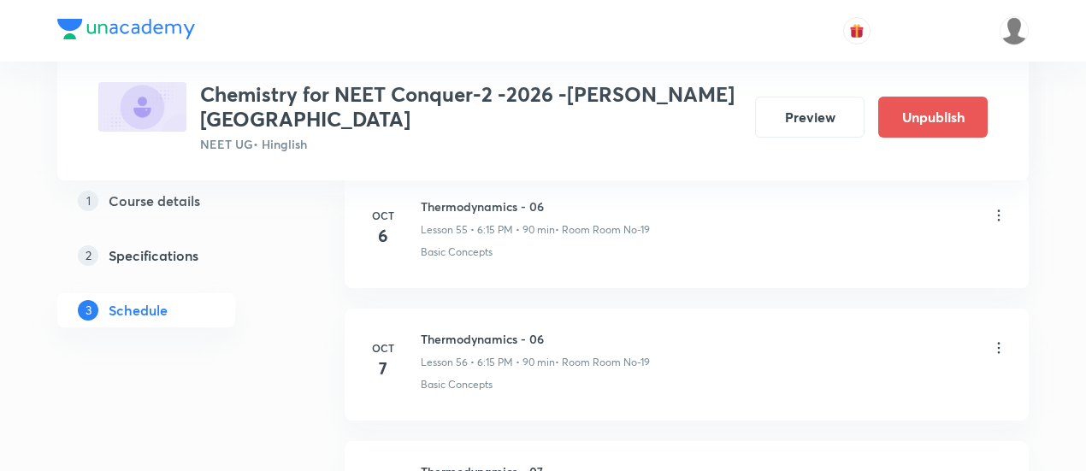
click at [999, 339] on icon at bounding box center [998, 347] width 17 height 17
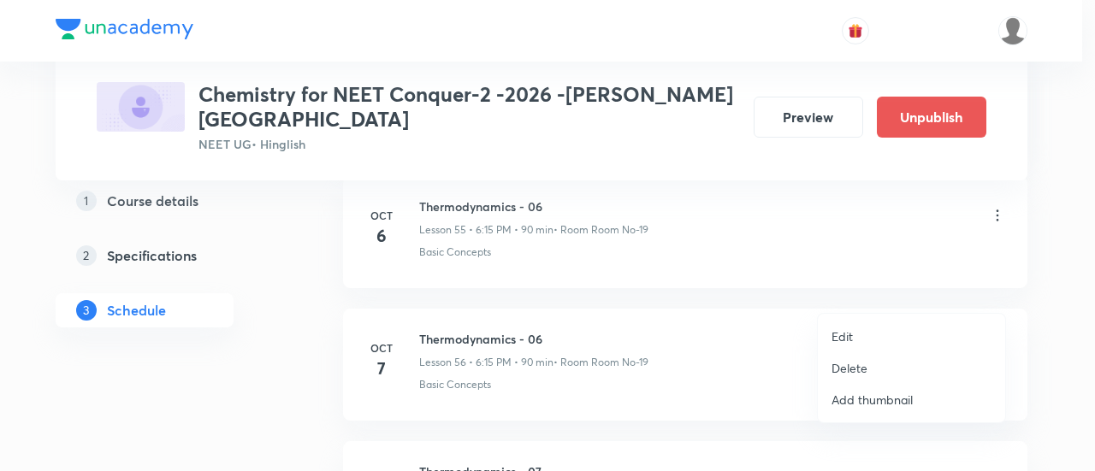
click at [835, 333] on p "Edit" at bounding box center [841, 336] width 21 height 18
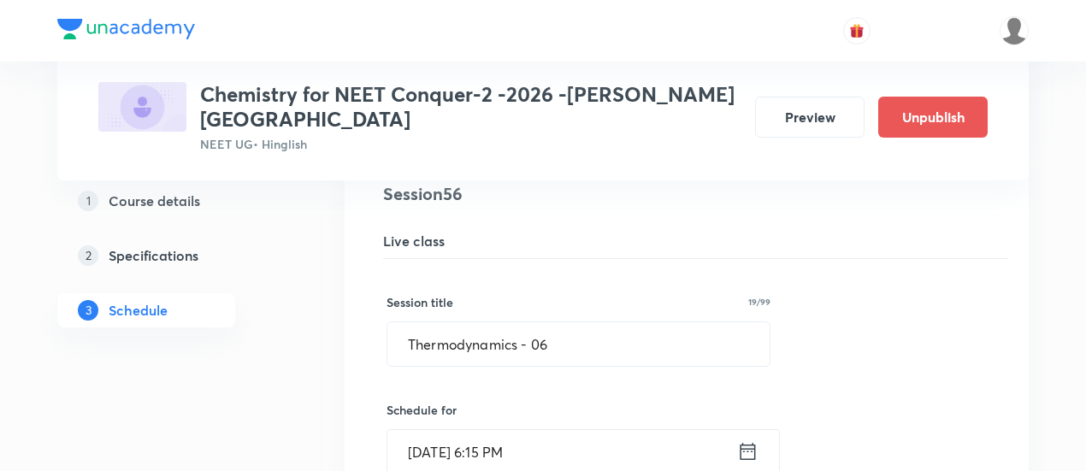
scroll to position [7499, 0]
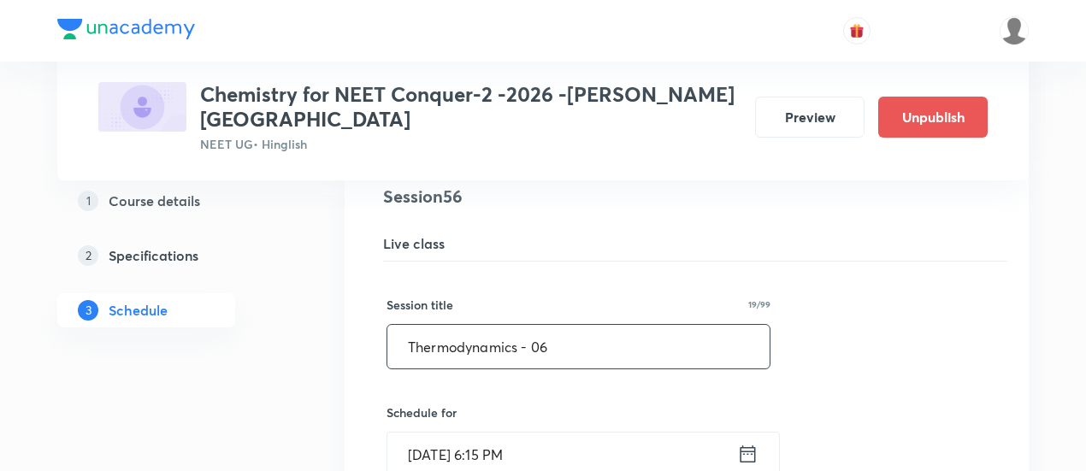
click at [590, 325] on input "Thermodynamics - 06" at bounding box center [578, 347] width 382 height 44
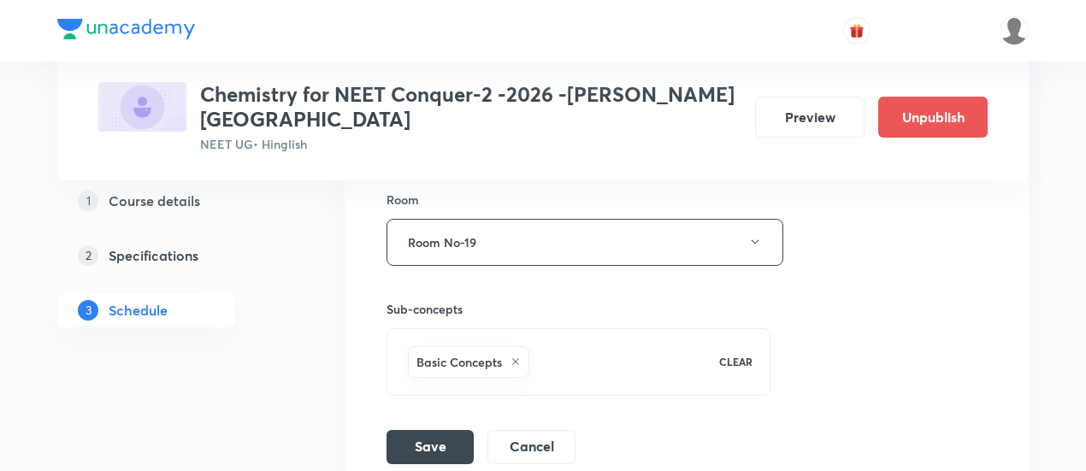
scroll to position [8104, 0]
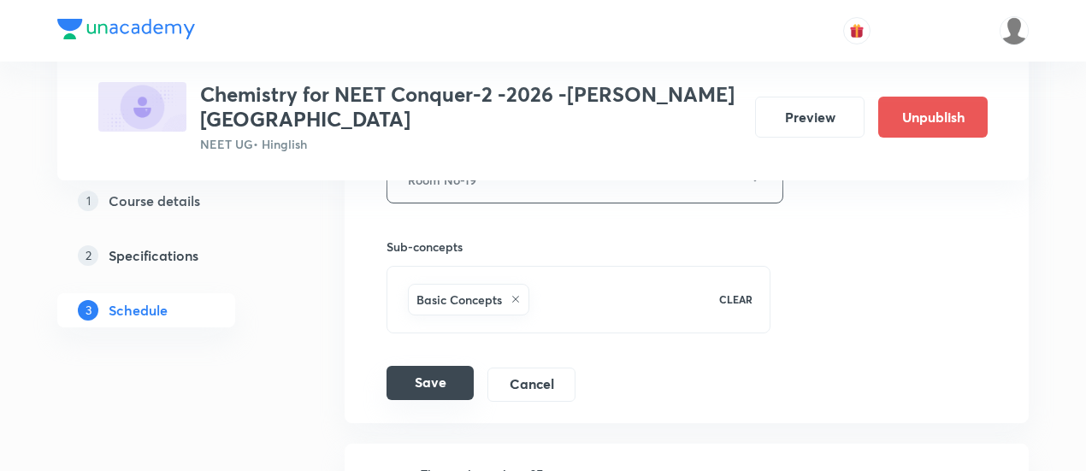
type input "Thermodynamics - 07"
click at [453, 366] on button "Save" at bounding box center [429, 383] width 87 height 34
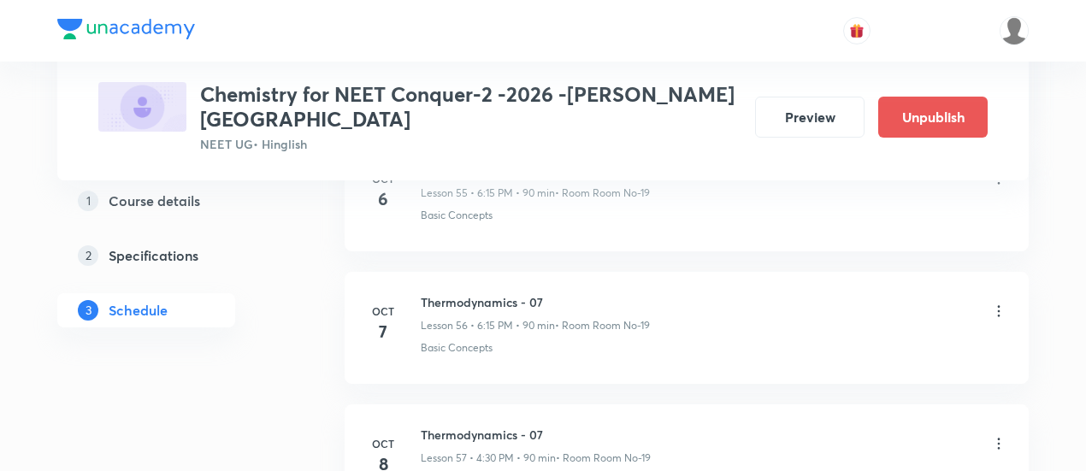
scroll to position [7532, 0]
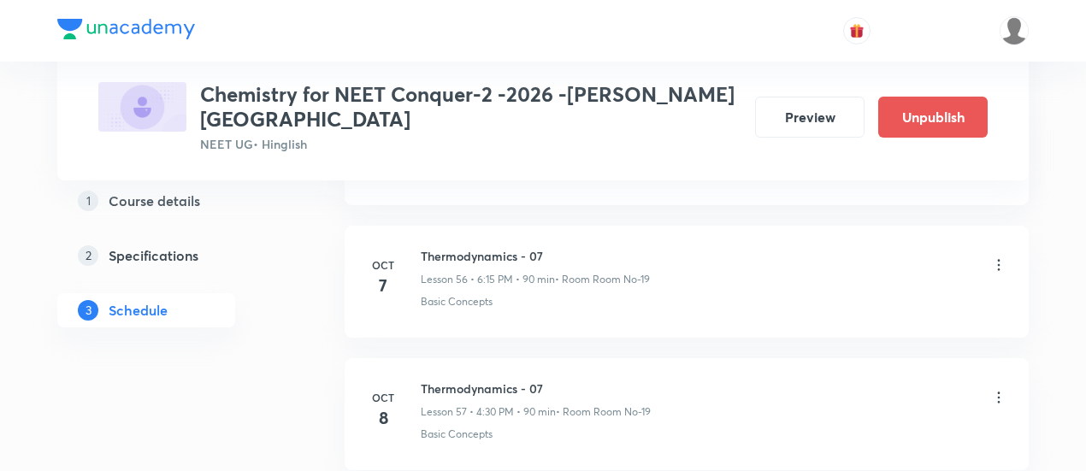
click at [995, 389] on icon at bounding box center [998, 397] width 17 height 17
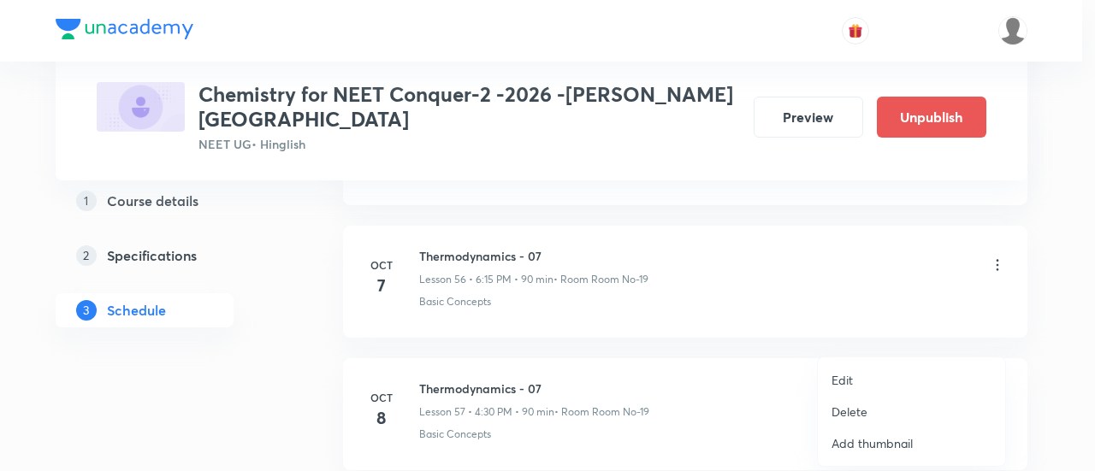
click at [847, 377] on p "Edit" at bounding box center [841, 380] width 21 height 18
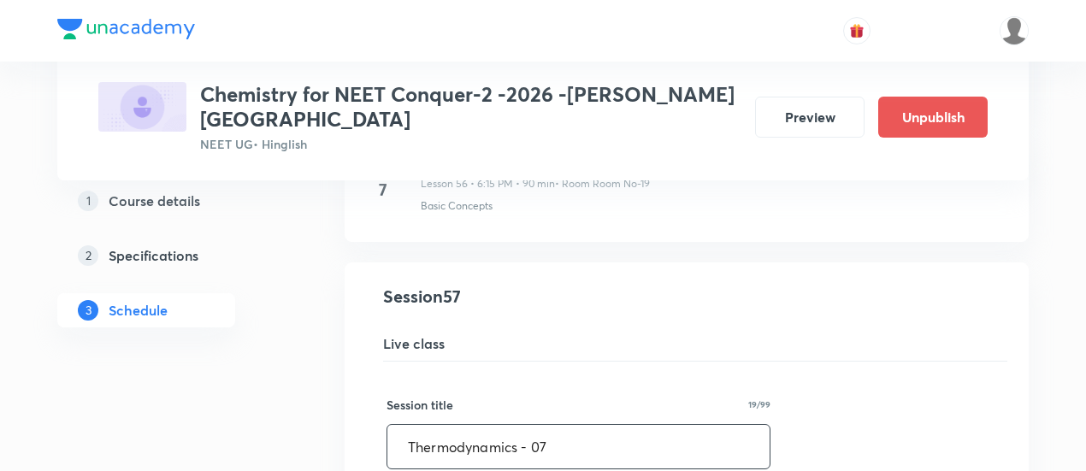
click at [626, 425] on input "Thermodynamics - 07" at bounding box center [578, 447] width 382 height 44
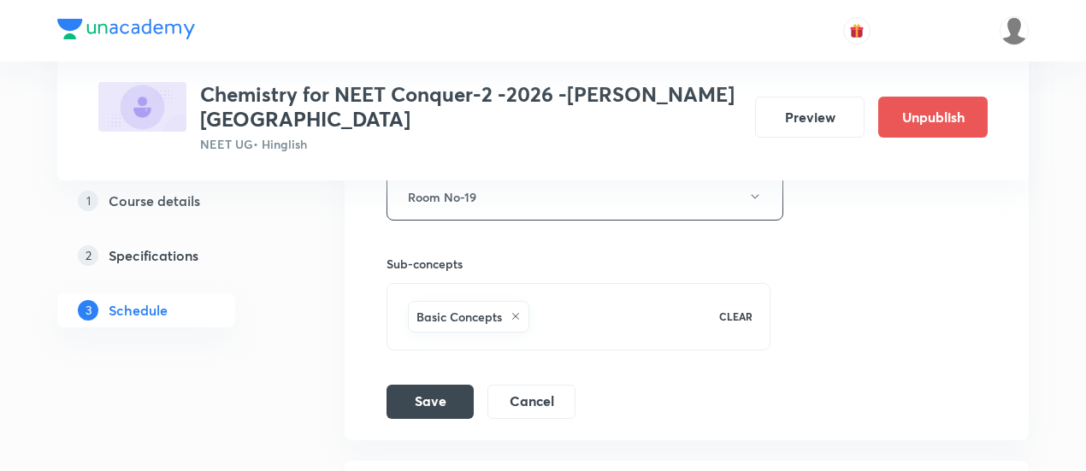
scroll to position [8221, 0]
type input "Thermodynamics - 08"
click at [445, 381] on button "Save" at bounding box center [429, 398] width 87 height 34
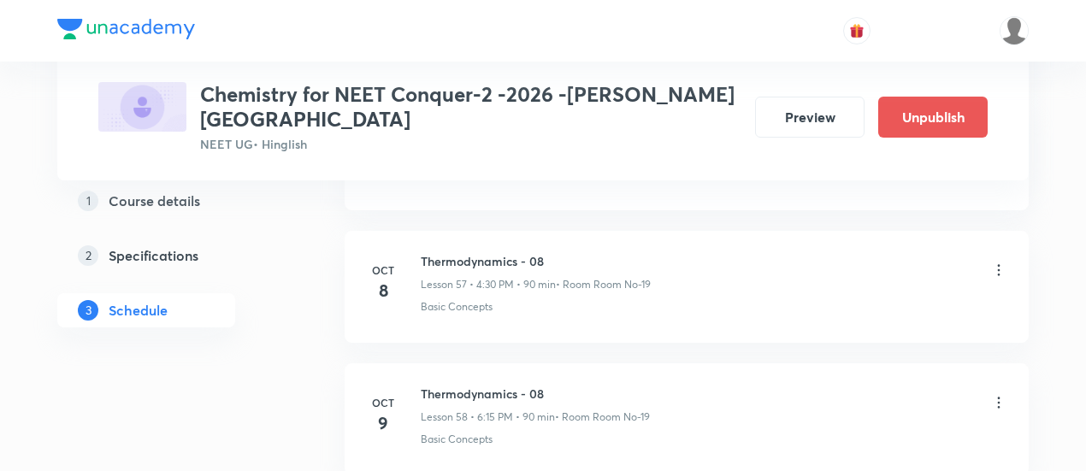
scroll to position [7662, 0]
click at [997, 391] on icon at bounding box center [998, 399] width 17 height 17
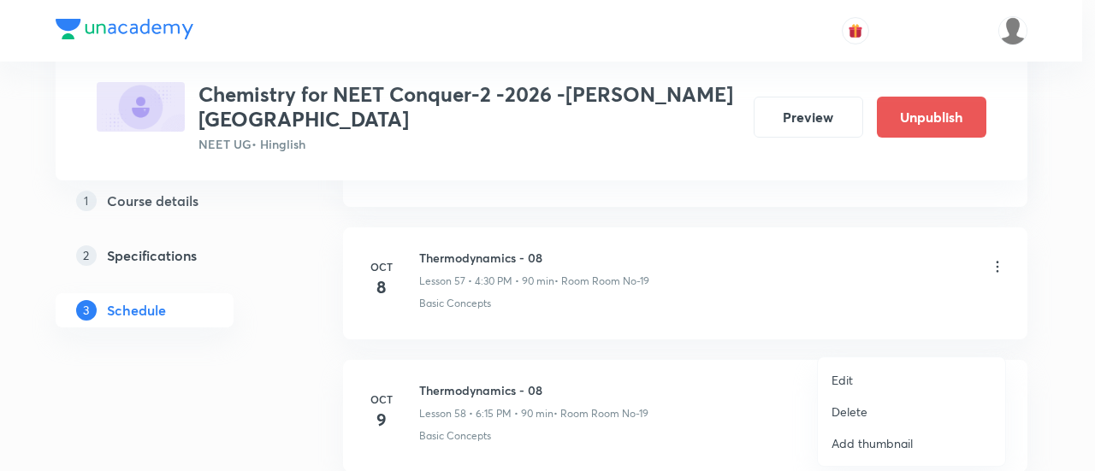
click at [844, 381] on p "Edit" at bounding box center [841, 380] width 21 height 18
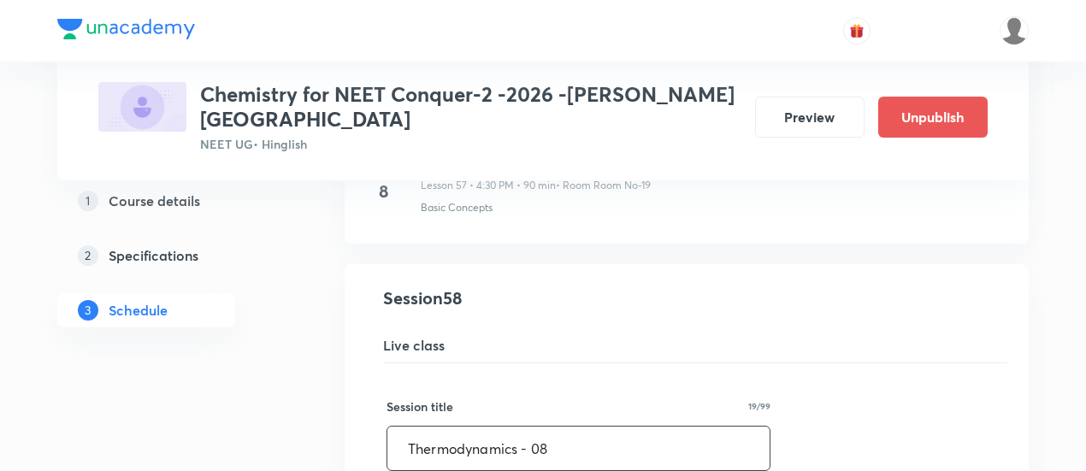
click at [569, 427] on input "Thermodynamics - 08" at bounding box center [578, 449] width 382 height 44
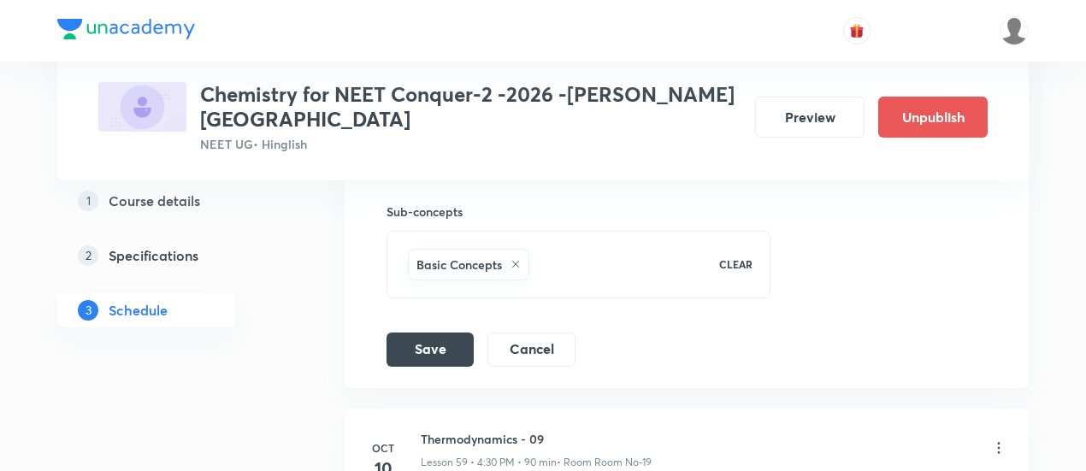
scroll to position [8406, 0]
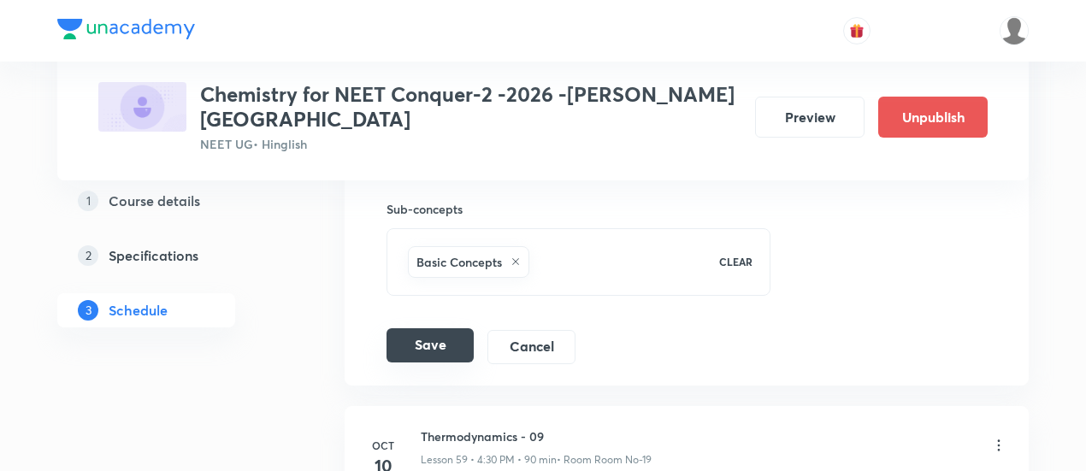
type input "Thermodynamics - 09"
click at [448, 328] on button "Save" at bounding box center [429, 345] width 87 height 34
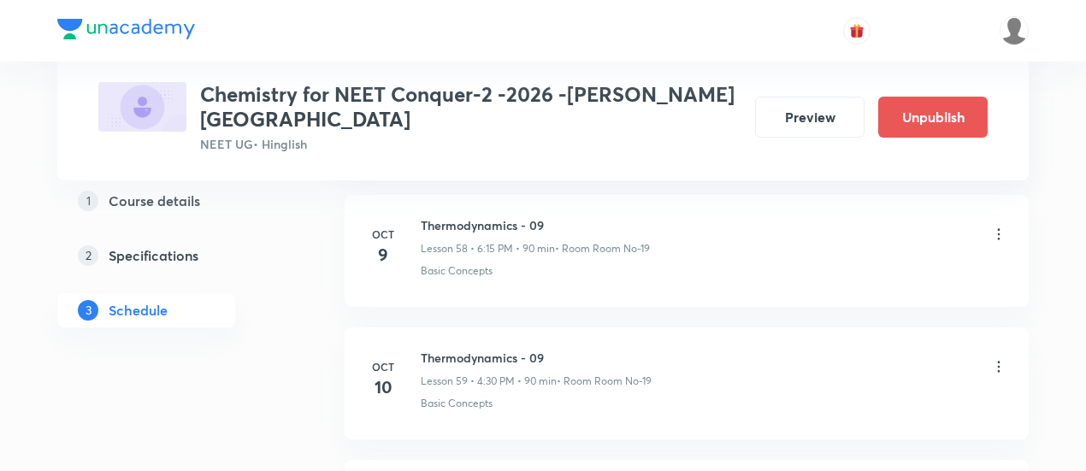
scroll to position [7827, 0]
click at [999, 358] on icon at bounding box center [998, 366] width 17 height 17
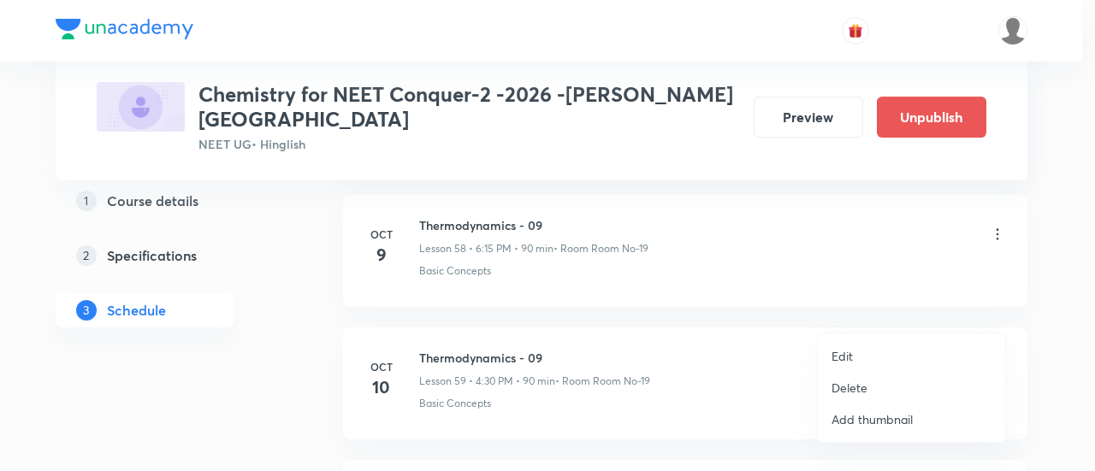
click at [845, 357] on p "Edit" at bounding box center [841, 356] width 21 height 18
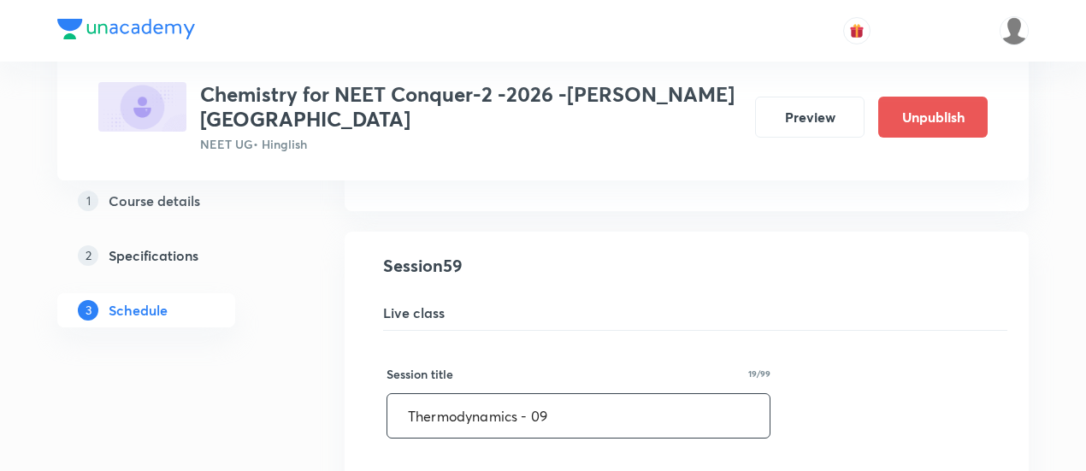
click at [582, 394] on input "Thermodynamics - 09" at bounding box center [578, 416] width 382 height 44
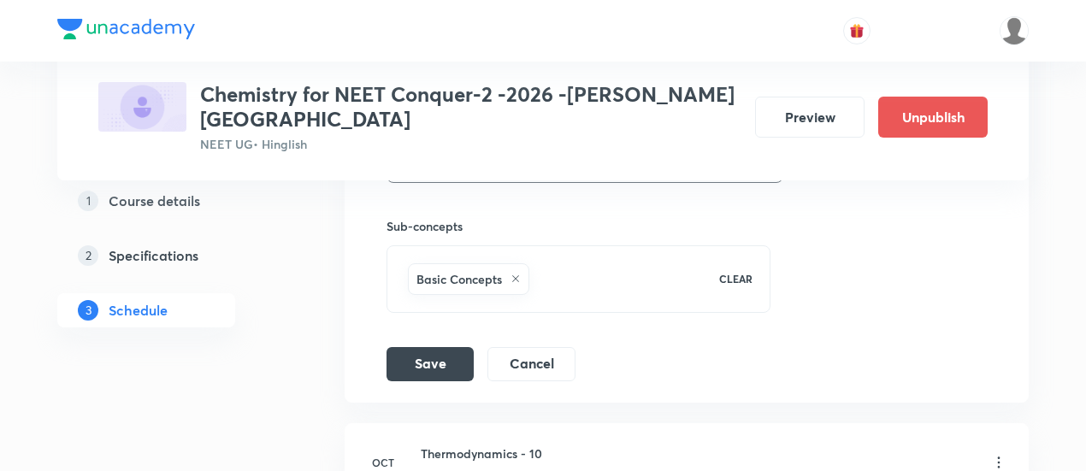
scroll to position [8523, 0]
type input "Thermodynamics - 10"
click at [445, 344] on button "Save" at bounding box center [429, 361] width 87 height 34
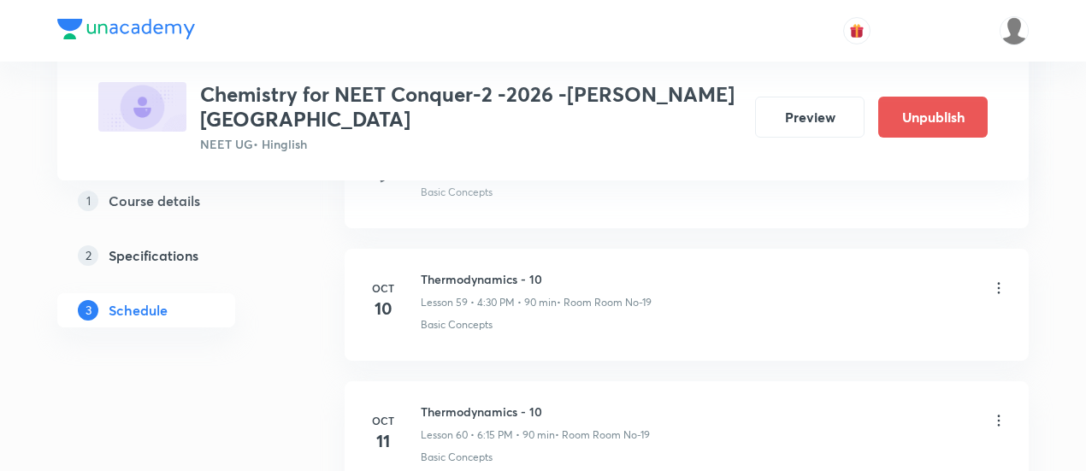
scroll to position [7916, 0]
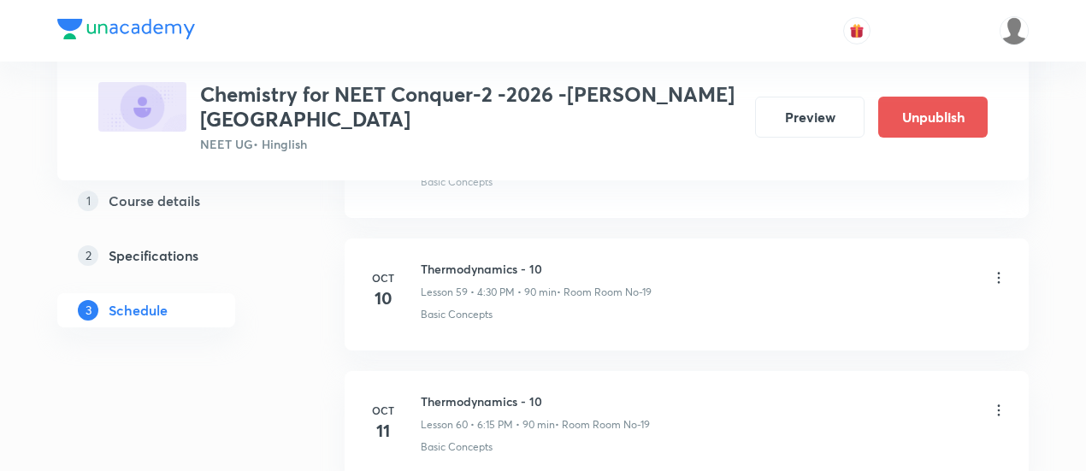
click at [999, 405] on icon at bounding box center [999, 410] width 3 height 11
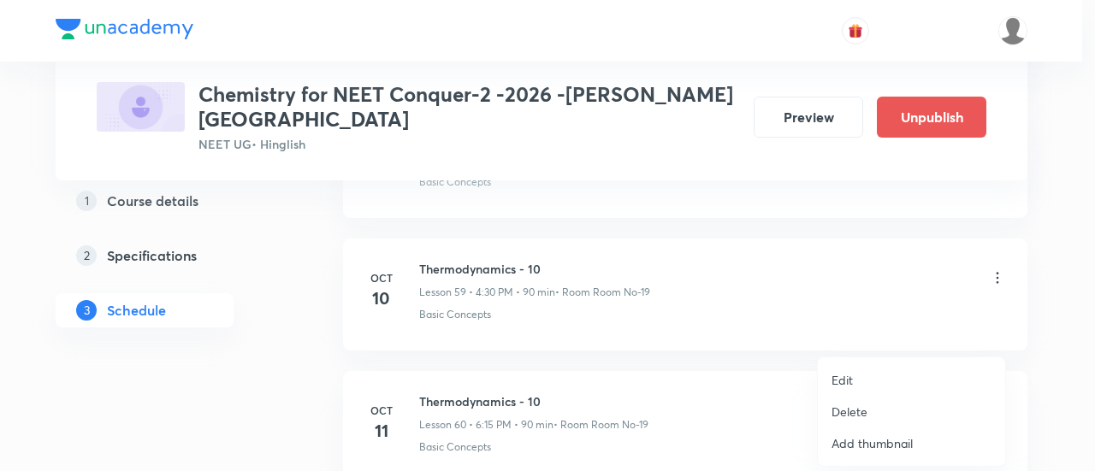
click at [844, 377] on p "Edit" at bounding box center [841, 380] width 21 height 18
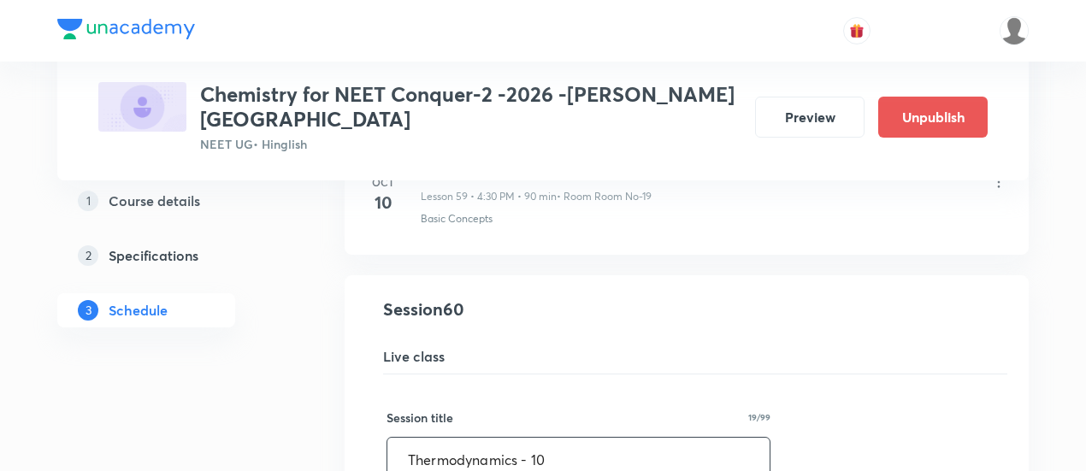
click at [549, 438] on input "Thermodynamics - 10" at bounding box center [578, 460] width 382 height 44
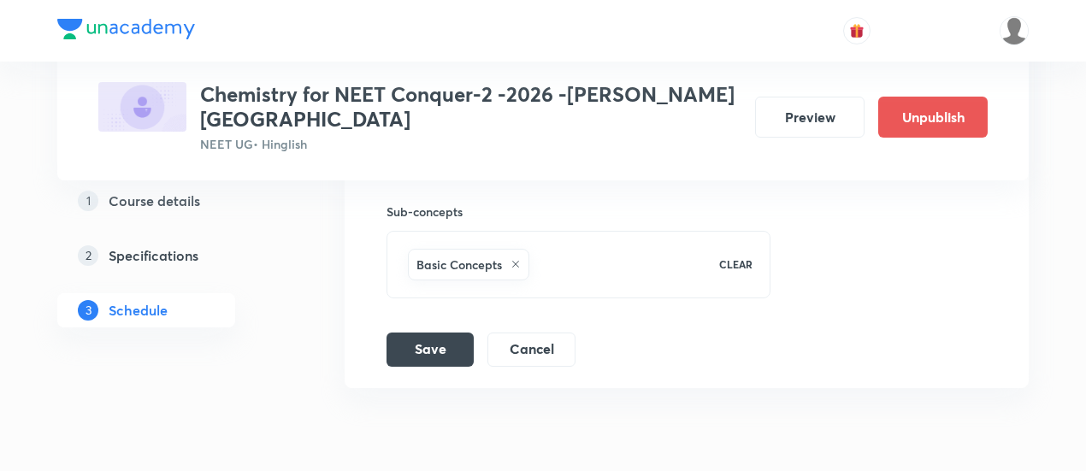
scroll to position [8687, 0]
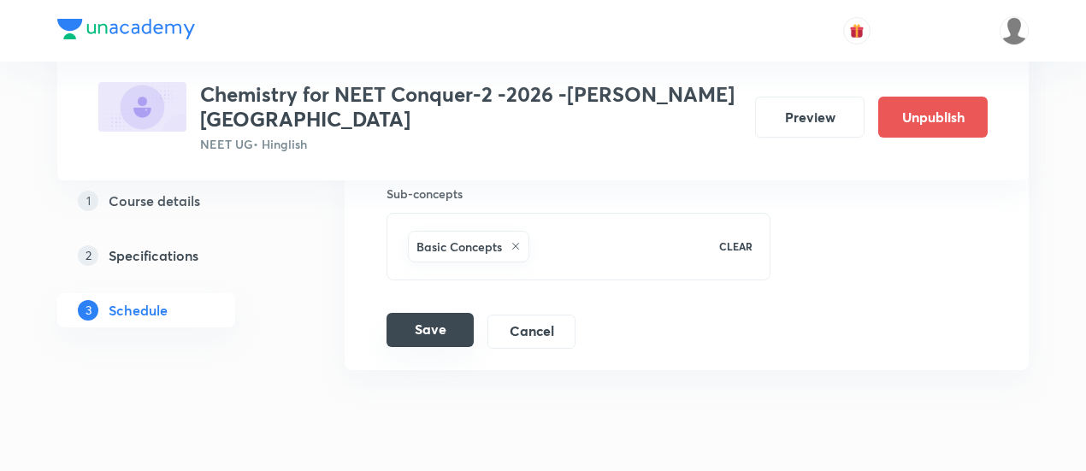
type input "Thermodynamics - 11"
click at [445, 313] on button "Save" at bounding box center [429, 330] width 87 height 34
